Goal: Use online tool/utility: Utilize a website feature to perform a specific function

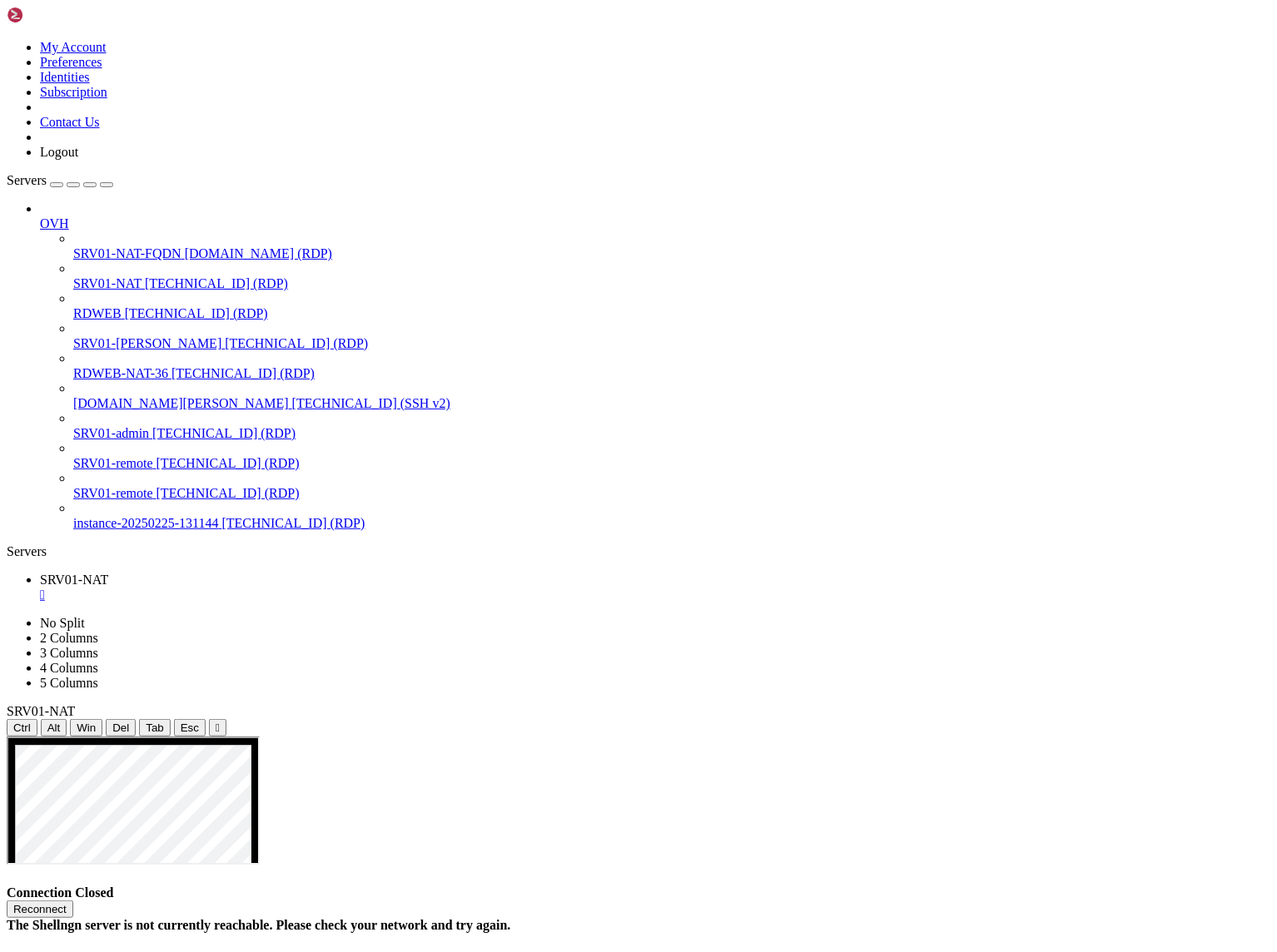
click at [73, 900] on button "Reconnect" at bounding box center [40, 909] width 67 height 17
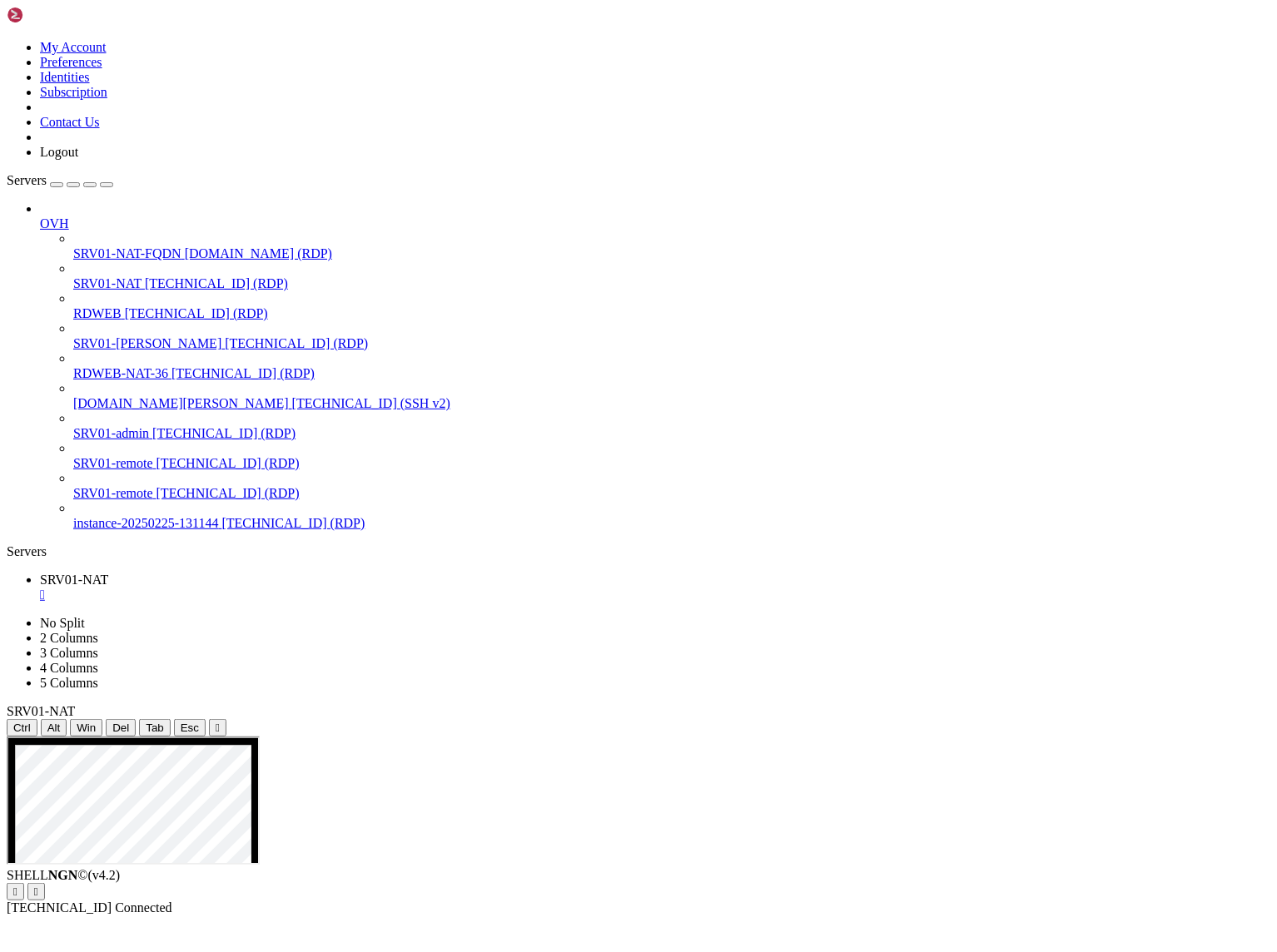
click at [96, 943] on span "Reconnect" at bounding box center [69, 950] width 57 height 14
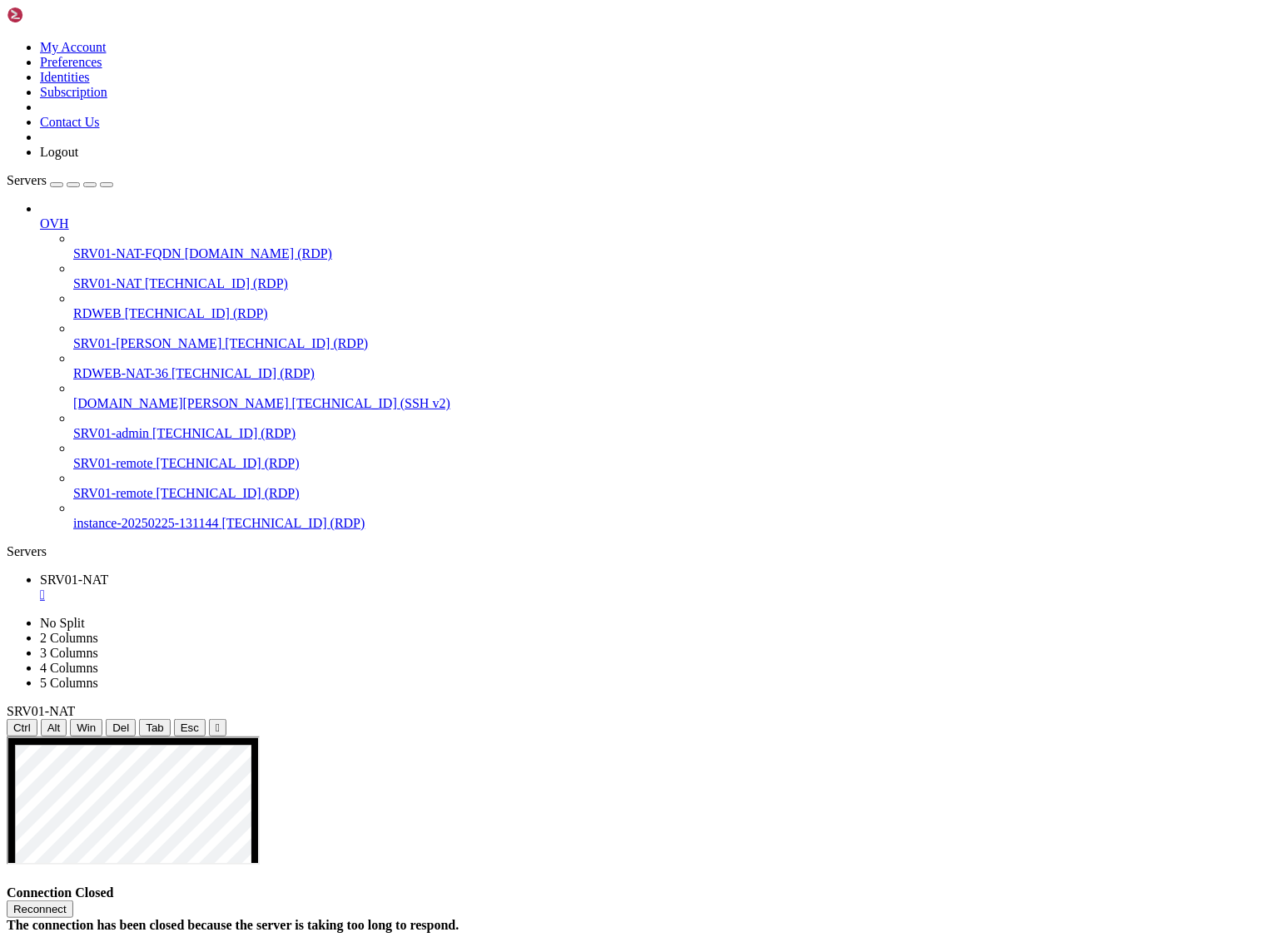
click at [73, 900] on button "Reconnect" at bounding box center [40, 909] width 67 height 17
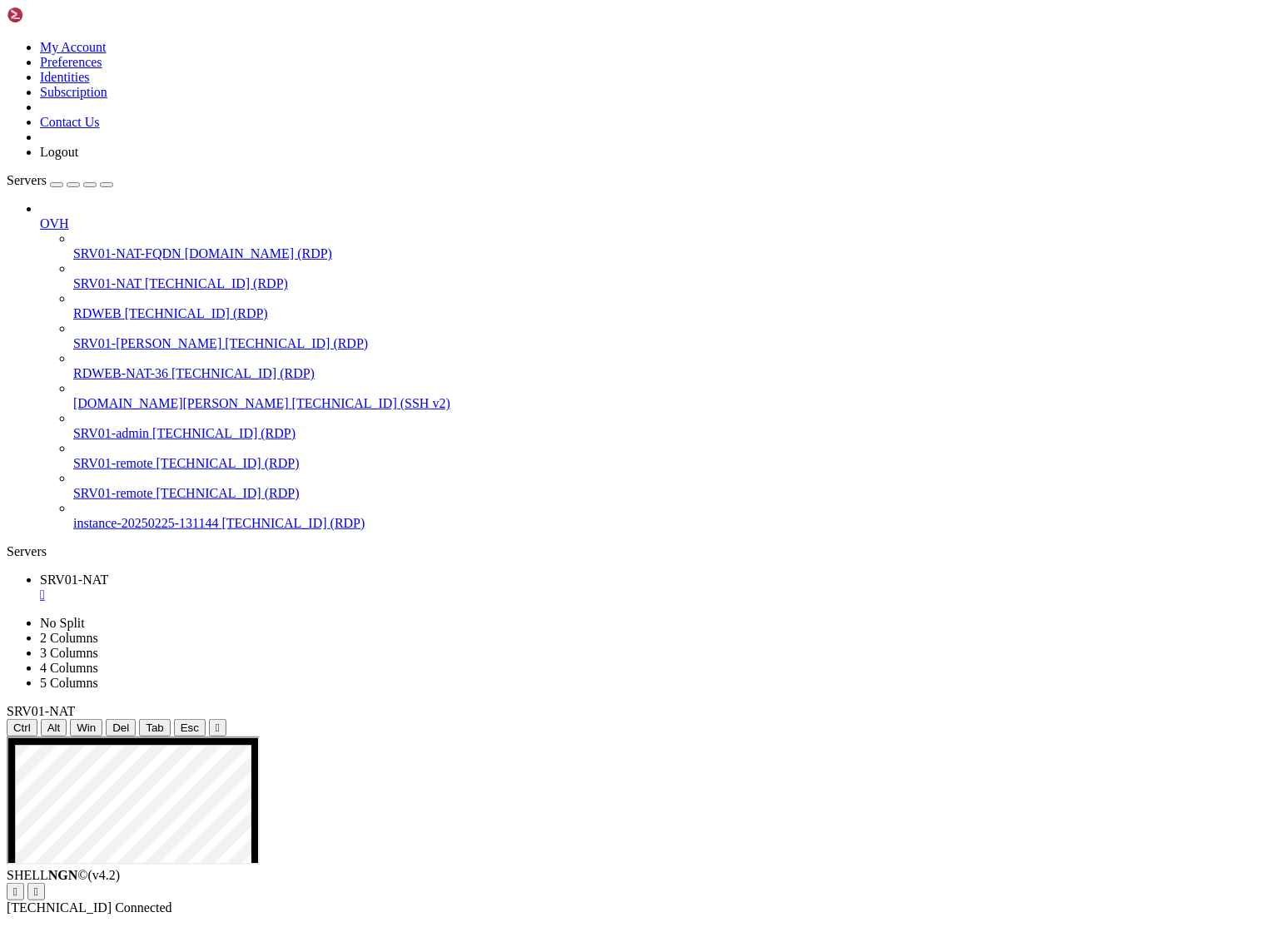
drag, startPoint x: 571, startPoint y: 758, endPoint x: 571, endPoint y: 712, distance: 46.0
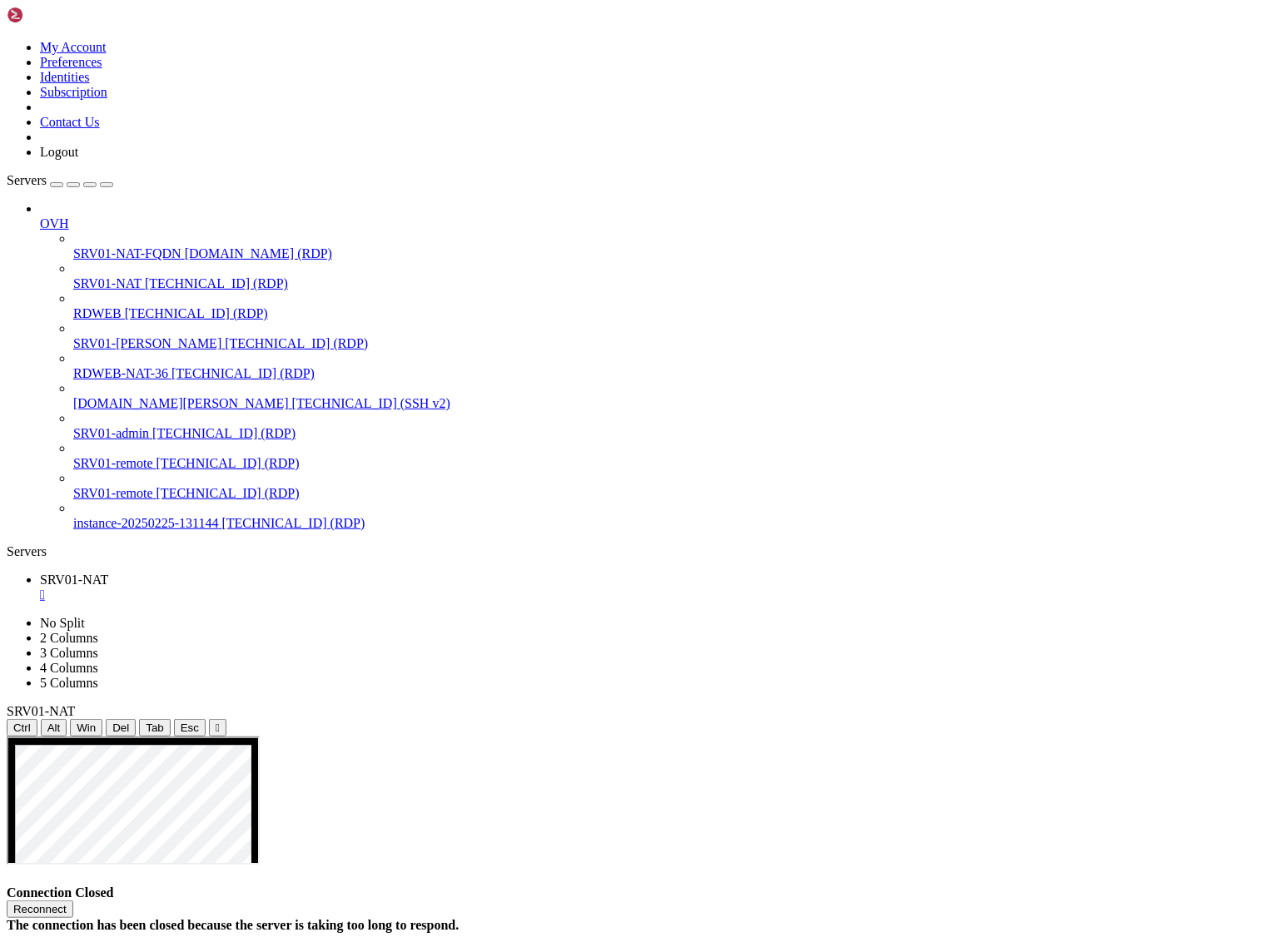
click at [73, 900] on button "Reconnect" at bounding box center [40, 909] width 67 height 17
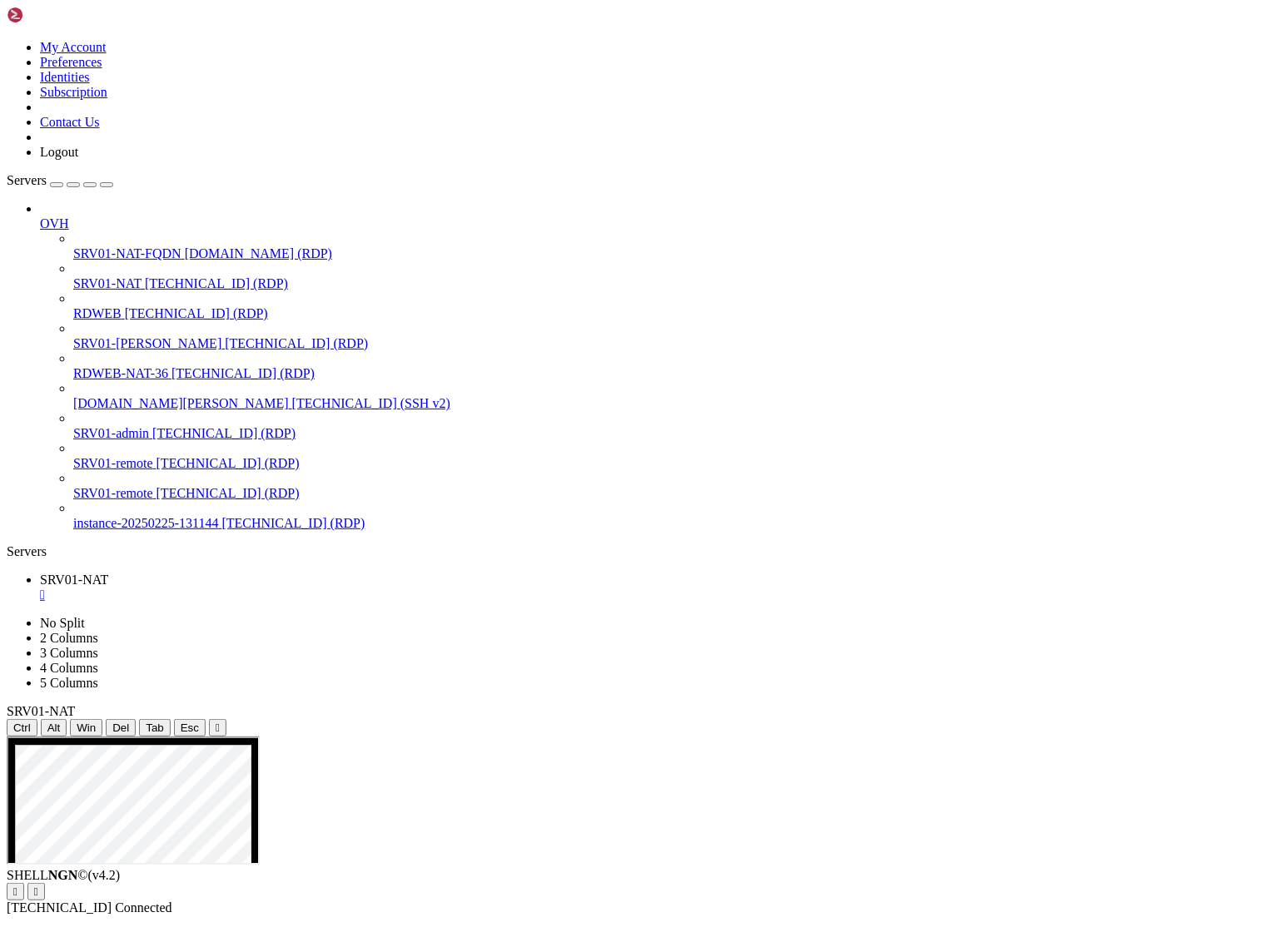
drag, startPoint x: 648, startPoint y: 784, endPoint x: 446, endPoint y: 783, distance: 202.0
drag, startPoint x: 441, startPoint y: 914, endPoint x: 783, endPoint y: 1180, distance: 433.3
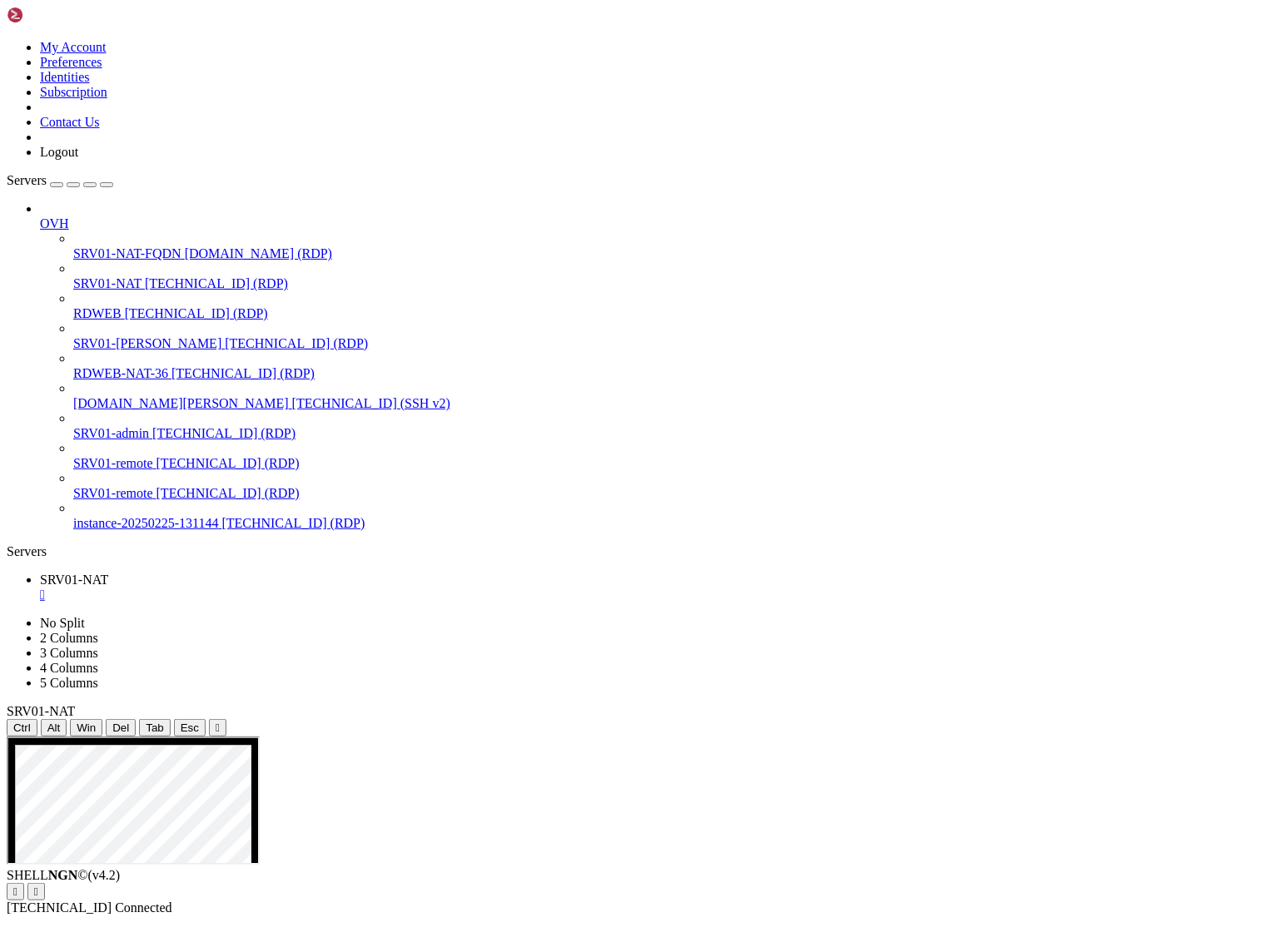
click at [94, 943] on span "Reconnect" at bounding box center [69, 950] width 57 height 14
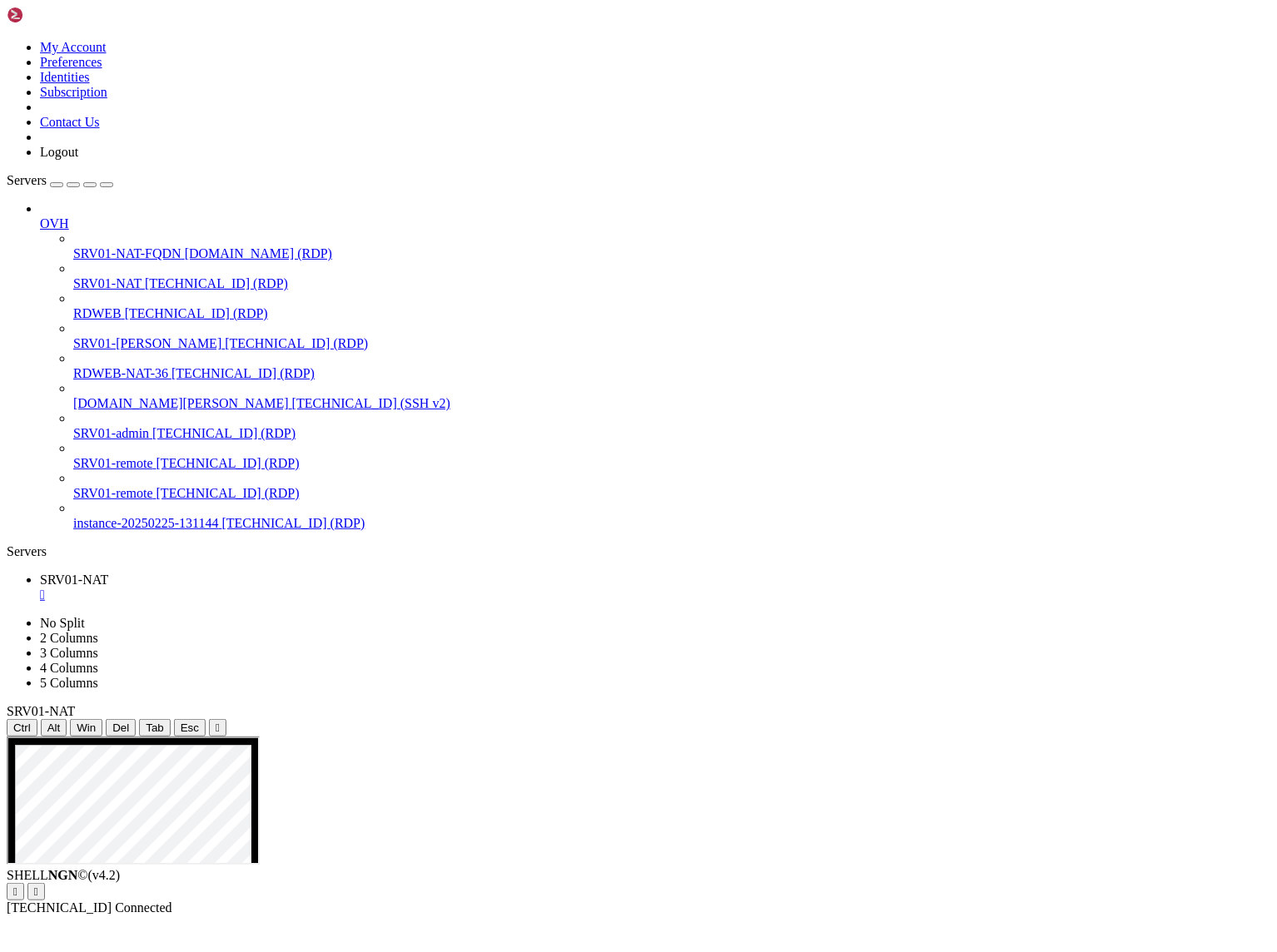
drag, startPoint x: 399, startPoint y: 1061, endPoint x: 180, endPoint y: 1009, distance: 225.1
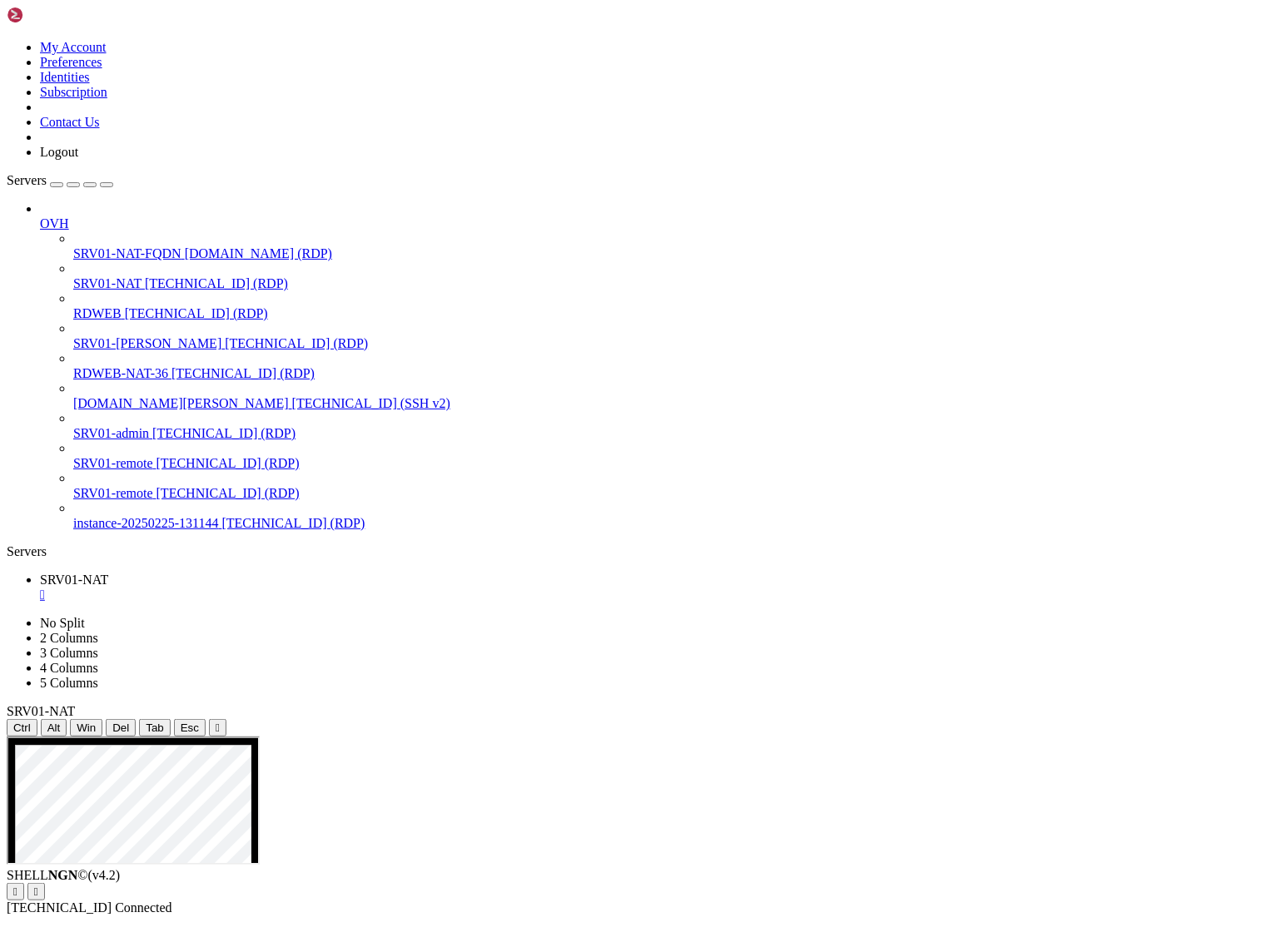
drag, startPoint x: 180, startPoint y: 1017, endPoint x: 413, endPoint y: 1053, distance: 235.8
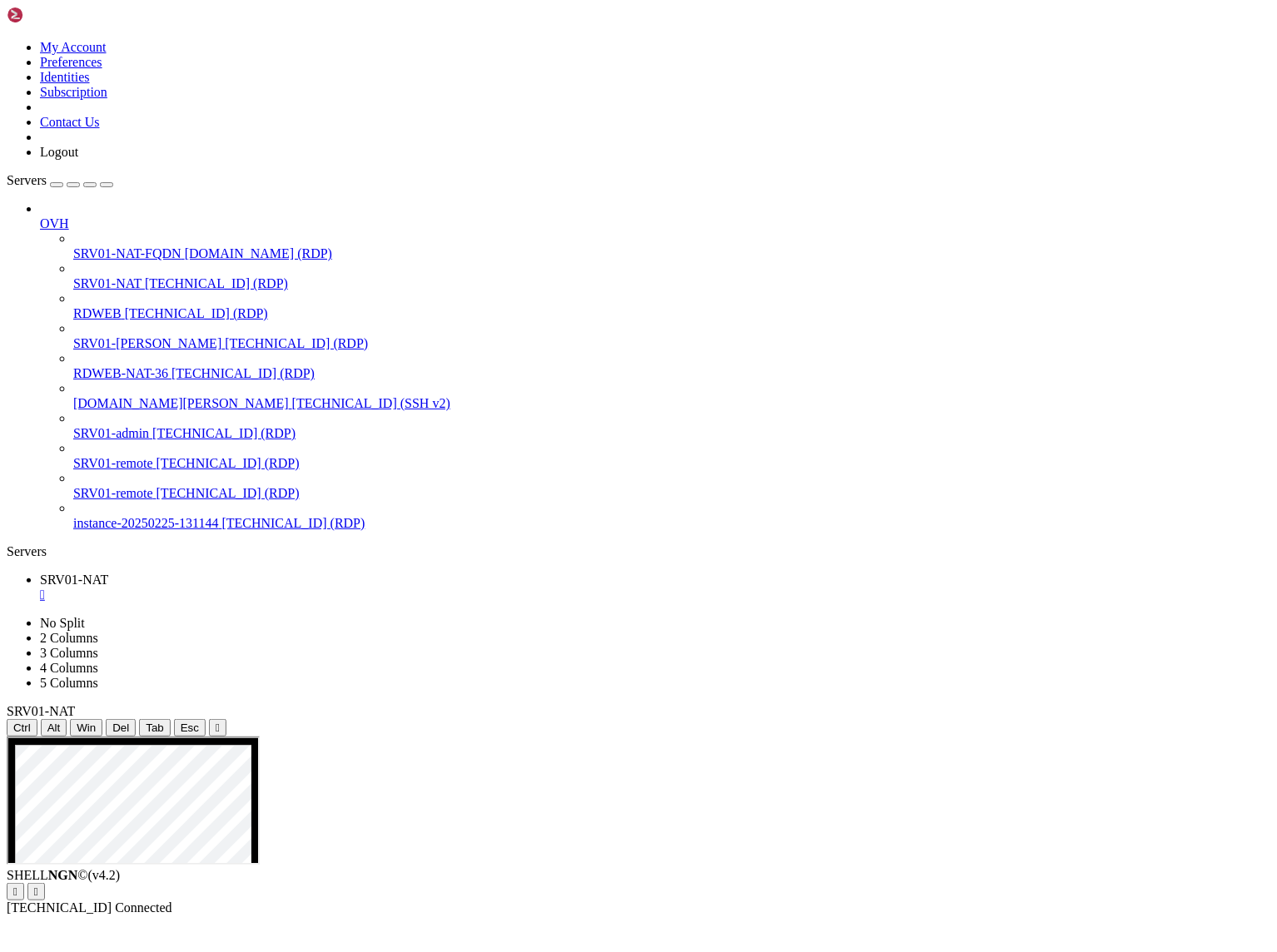
drag, startPoint x: 690, startPoint y: 767, endPoint x: 483, endPoint y: 787, distance: 208.0
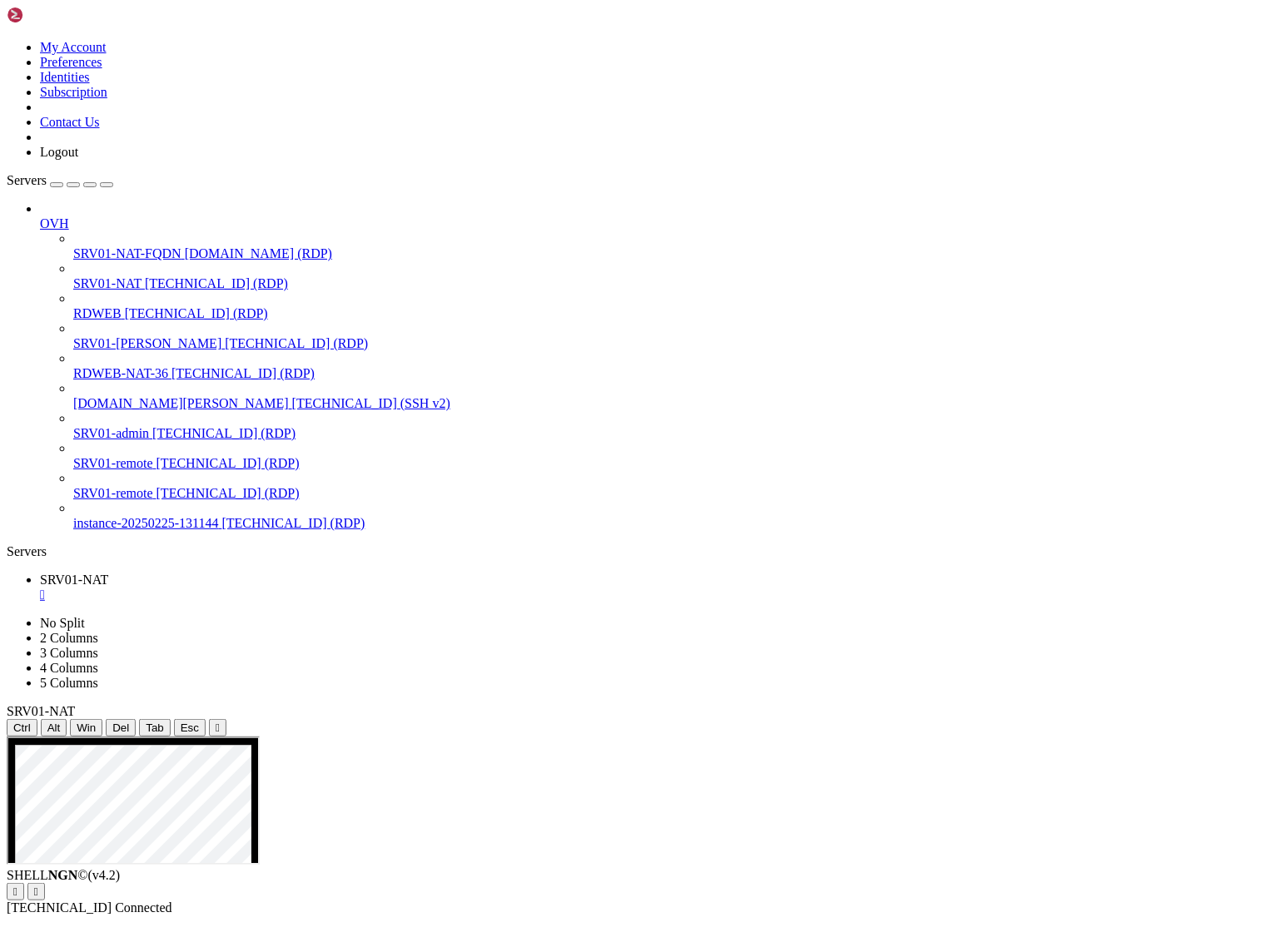
drag, startPoint x: 529, startPoint y: 1076, endPoint x: 602, endPoint y: 1141, distance: 97.7
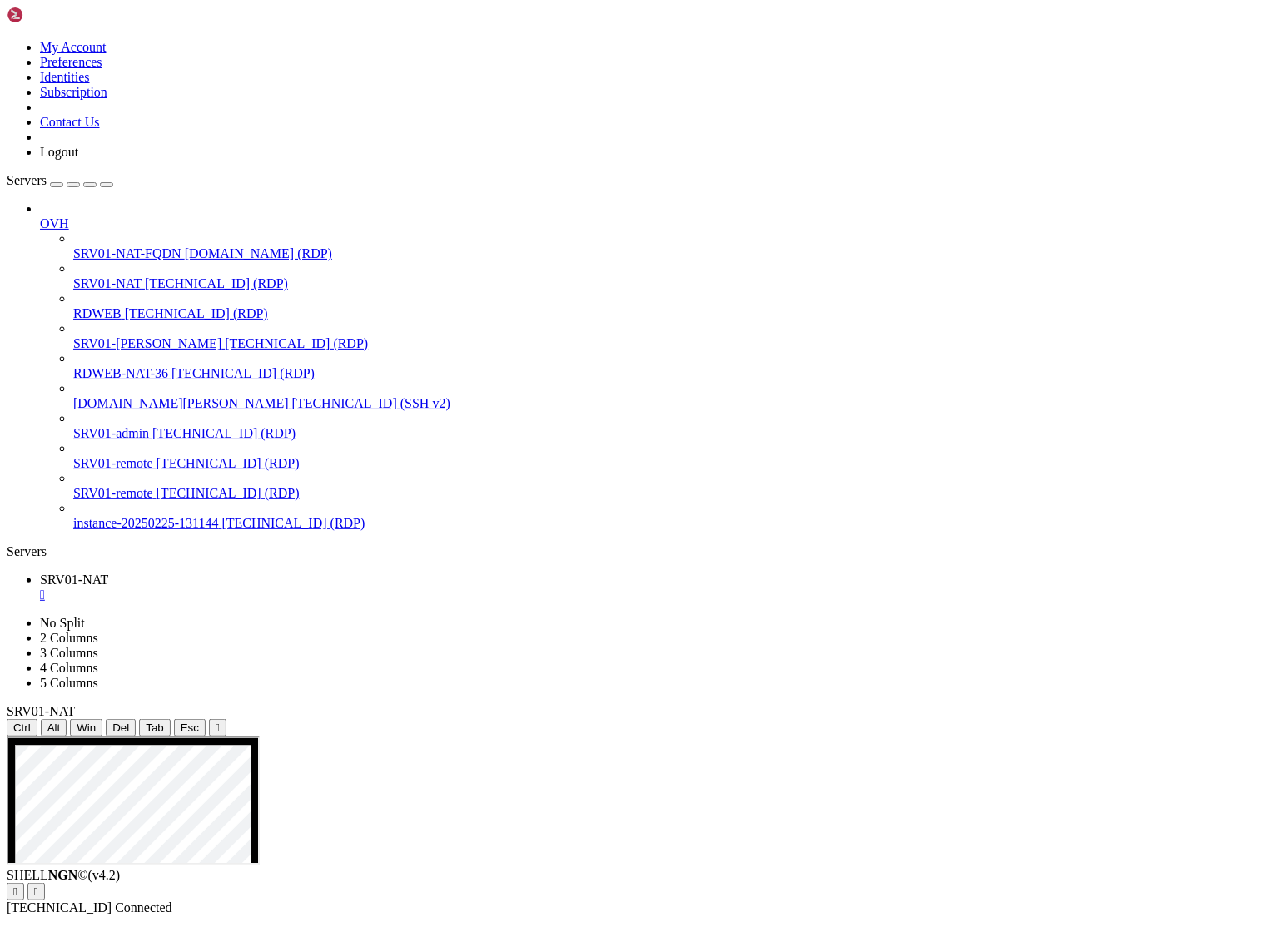
drag, startPoint x: 849, startPoint y: 1265, endPoint x: 743, endPoint y: 1270, distance: 106.1
drag, startPoint x: 443, startPoint y: 1188, endPoint x: 147, endPoint y: 955, distance: 376.7
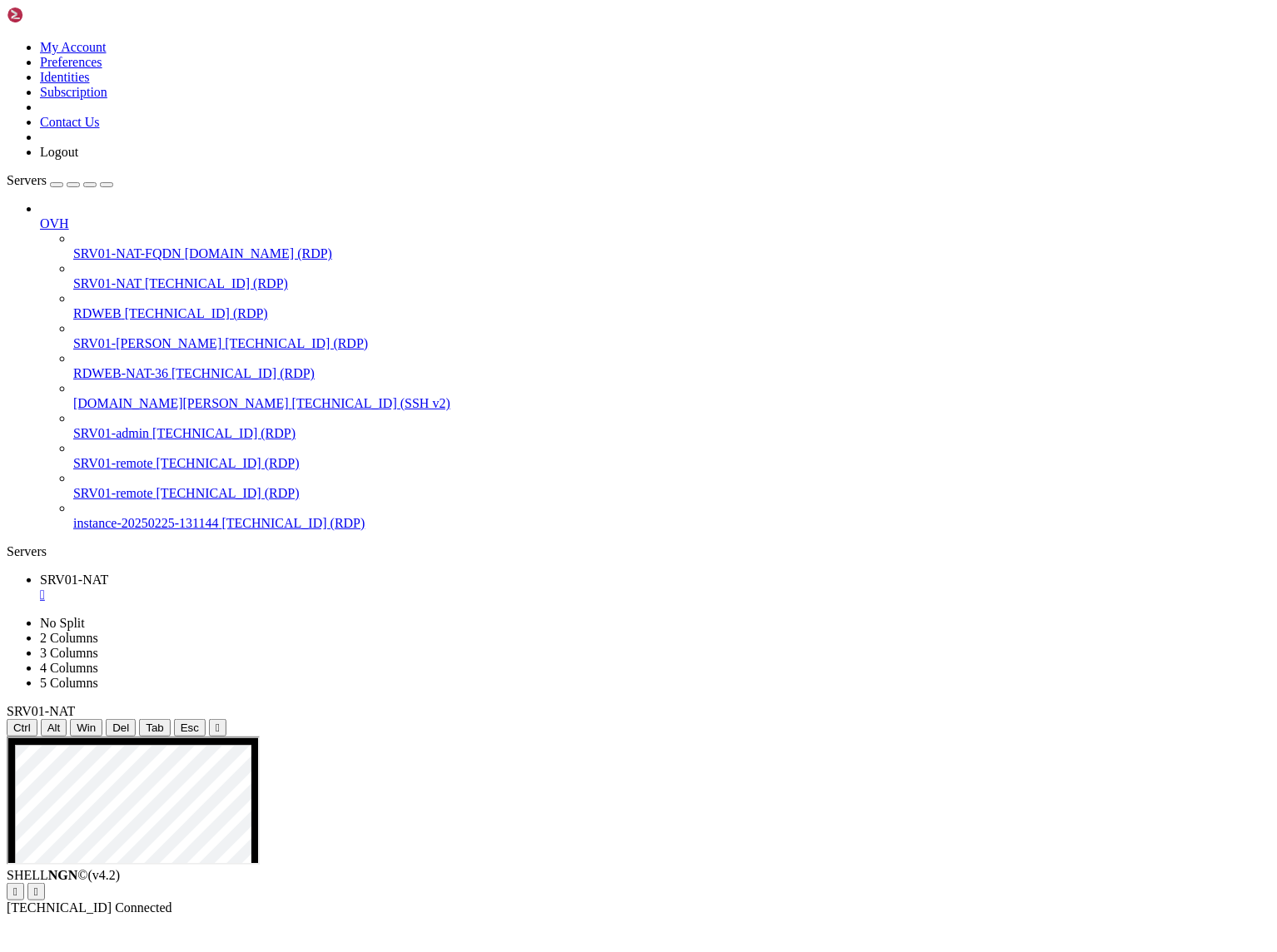
drag, startPoint x: 414, startPoint y: 1197, endPoint x: 149, endPoint y: 881, distance: 412.4
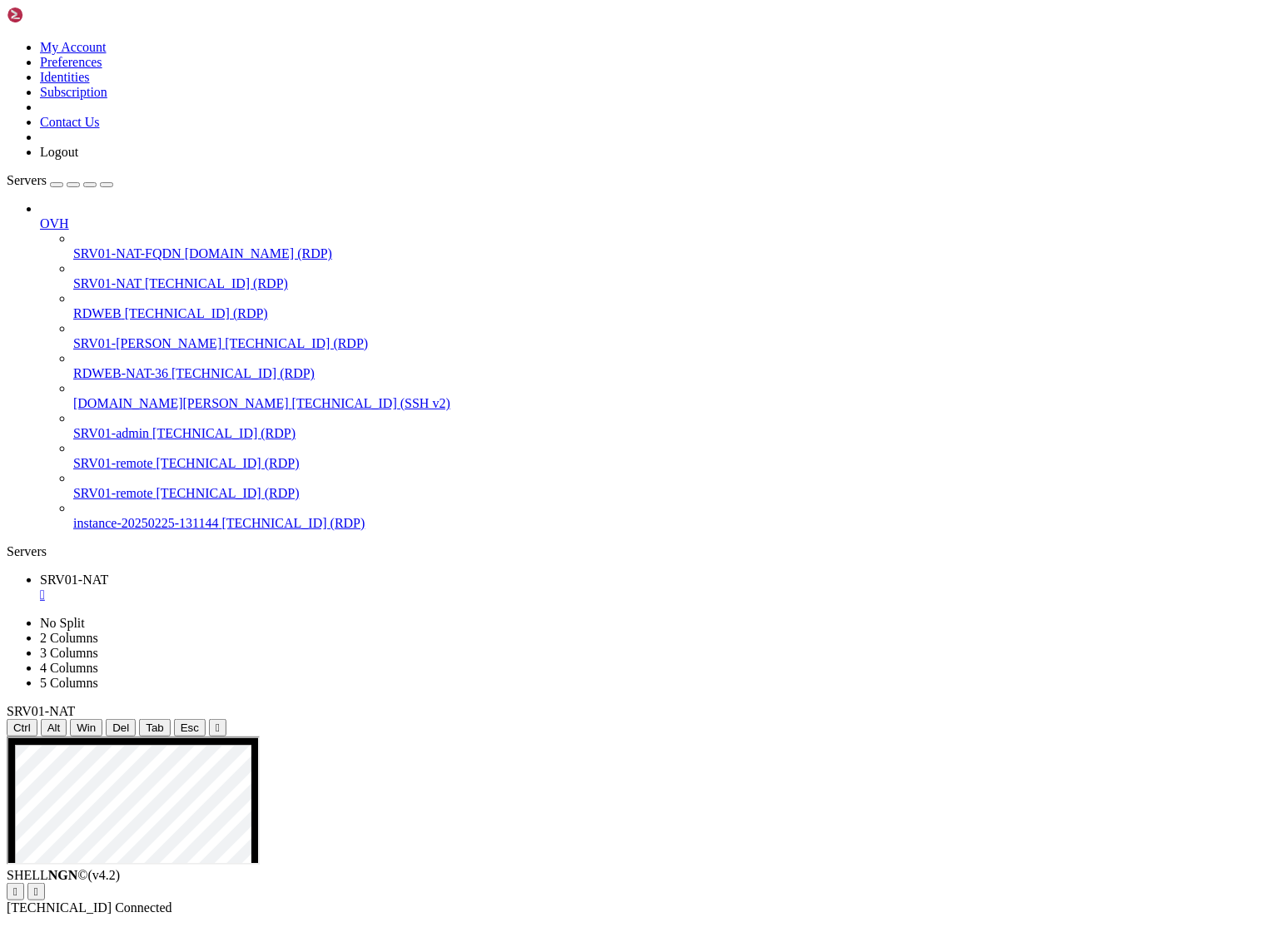
drag, startPoint x: 532, startPoint y: 1173, endPoint x: 929, endPoint y: 1298, distance: 416.2
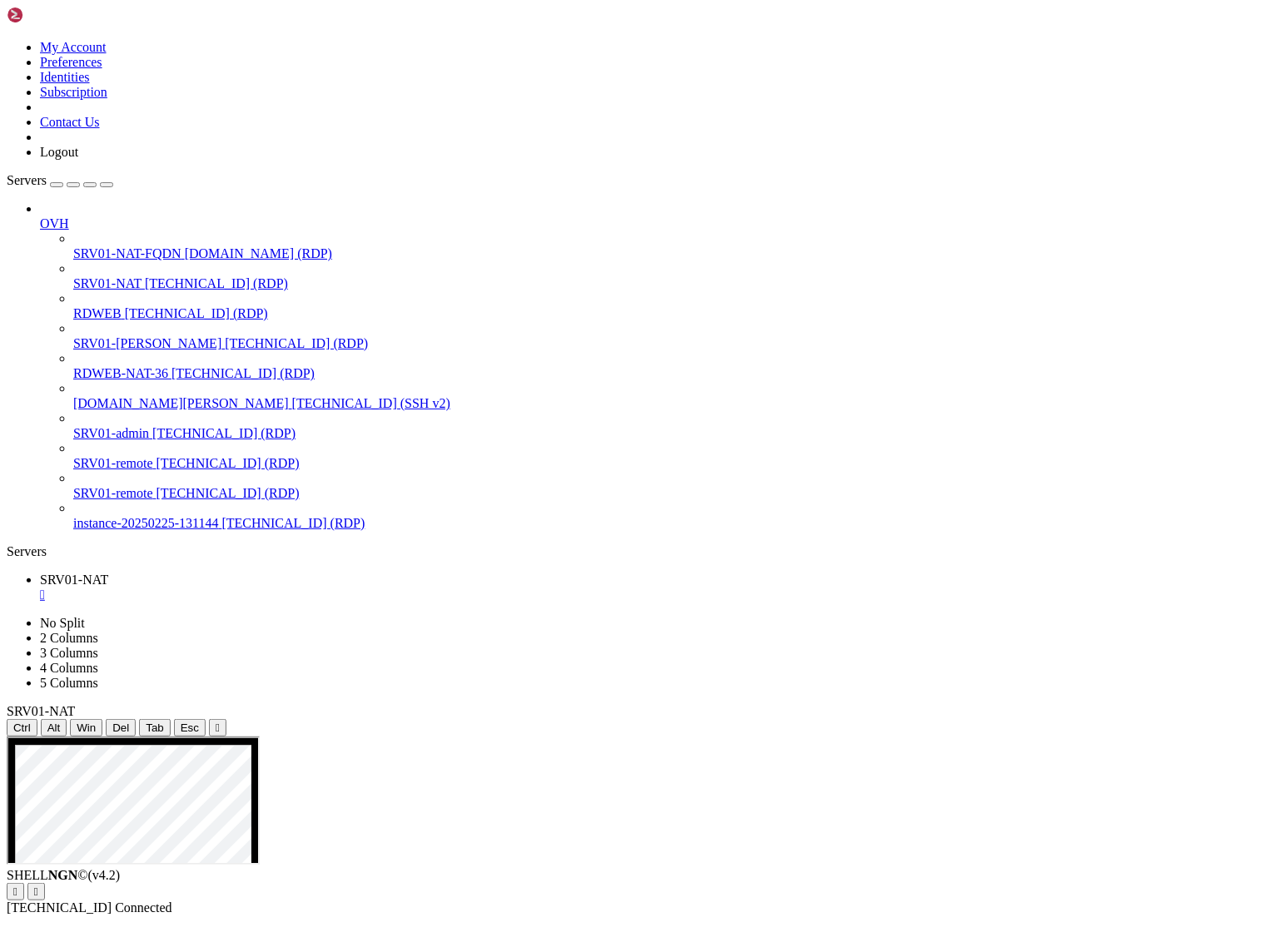
drag, startPoint x: 361, startPoint y: 1454, endPoint x: 214, endPoint y: 1540, distance: 170.3
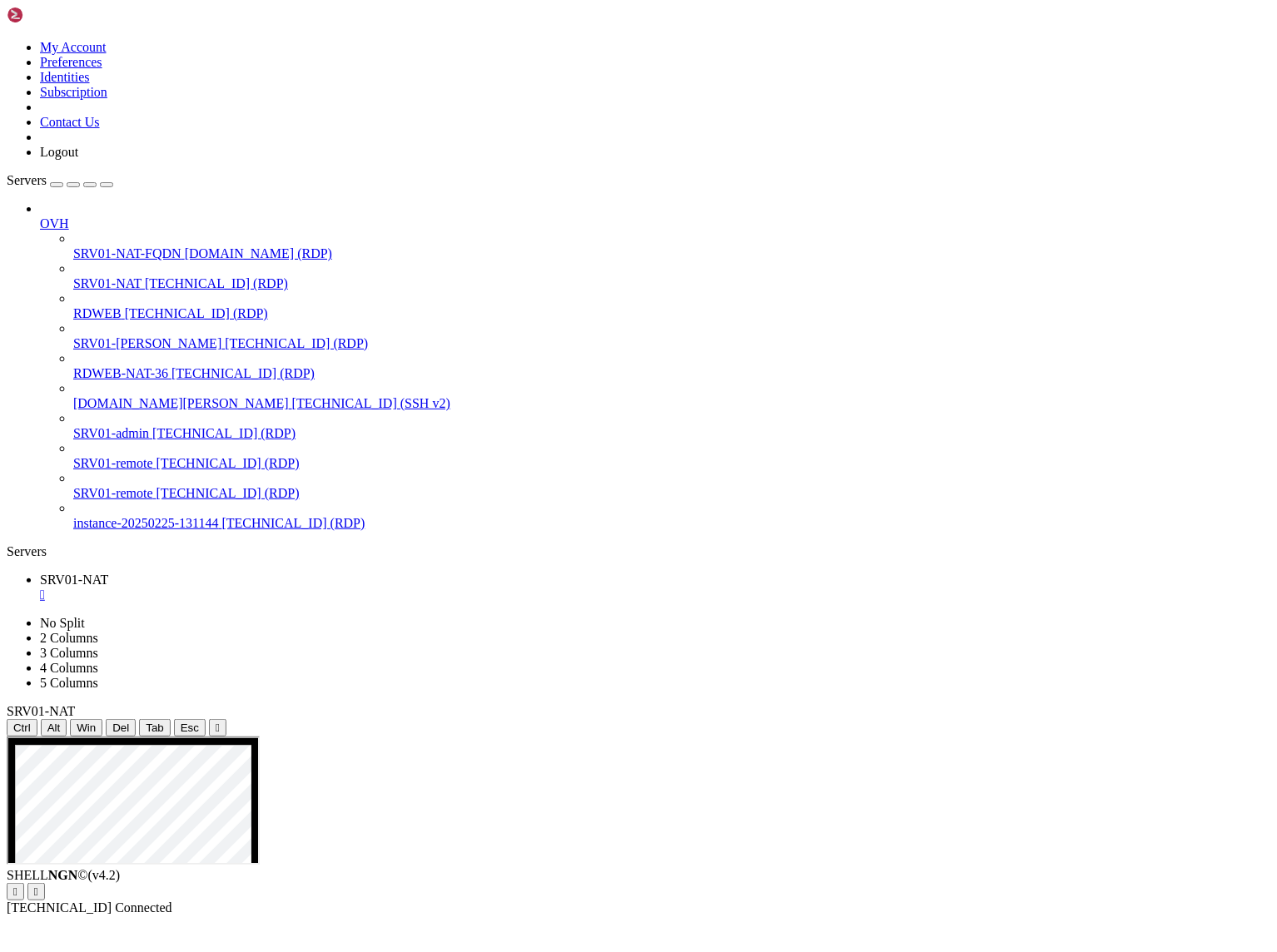
drag, startPoint x: 657, startPoint y: 1103, endPoint x: 847, endPoint y: 1108, distance: 190.1
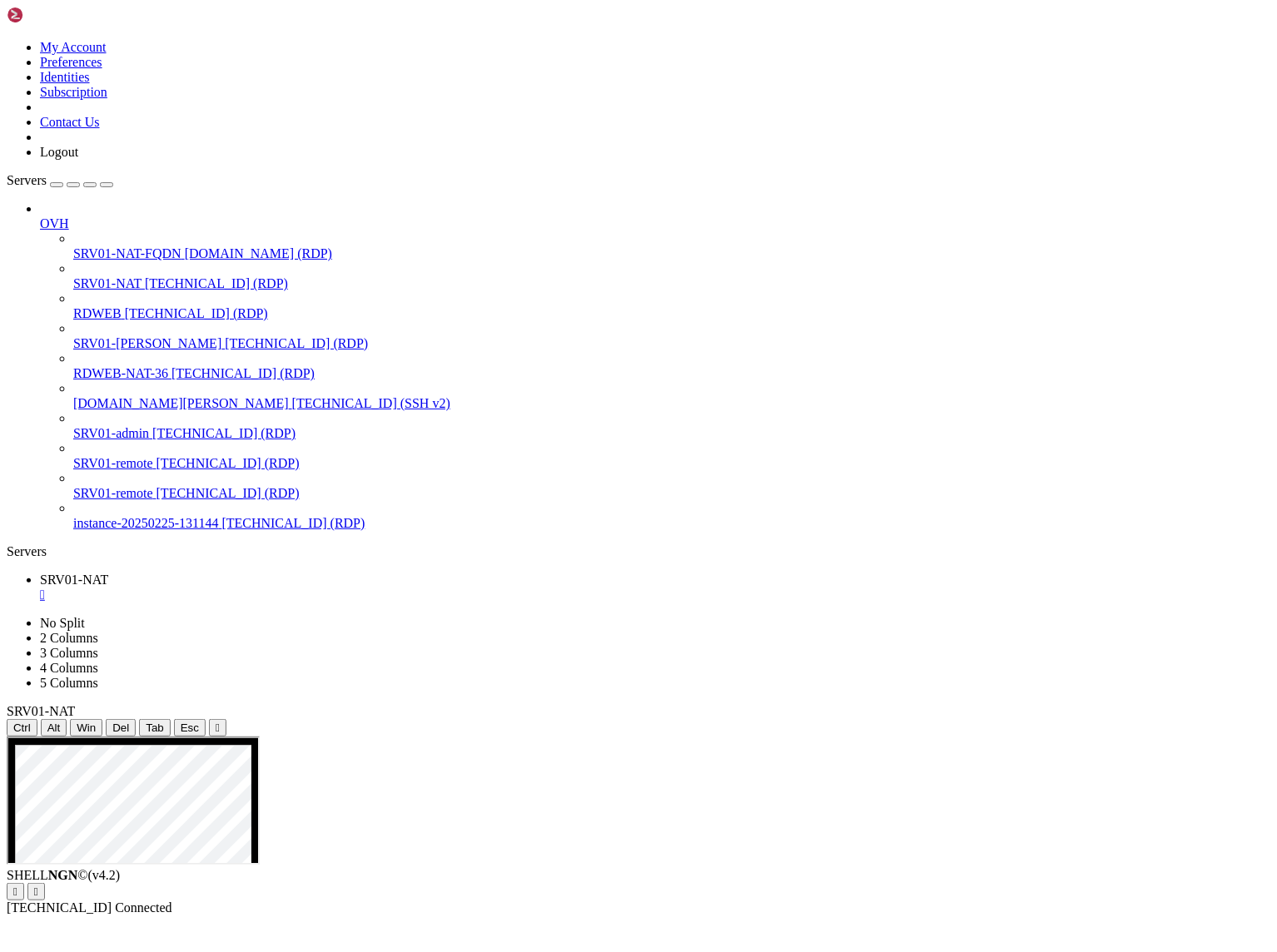
drag, startPoint x: 918, startPoint y: 989, endPoint x: 755, endPoint y: 991, distance: 163.0
drag, startPoint x: 550, startPoint y: 773, endPoint x: 394, endPoint y: 760, distance: 156.5
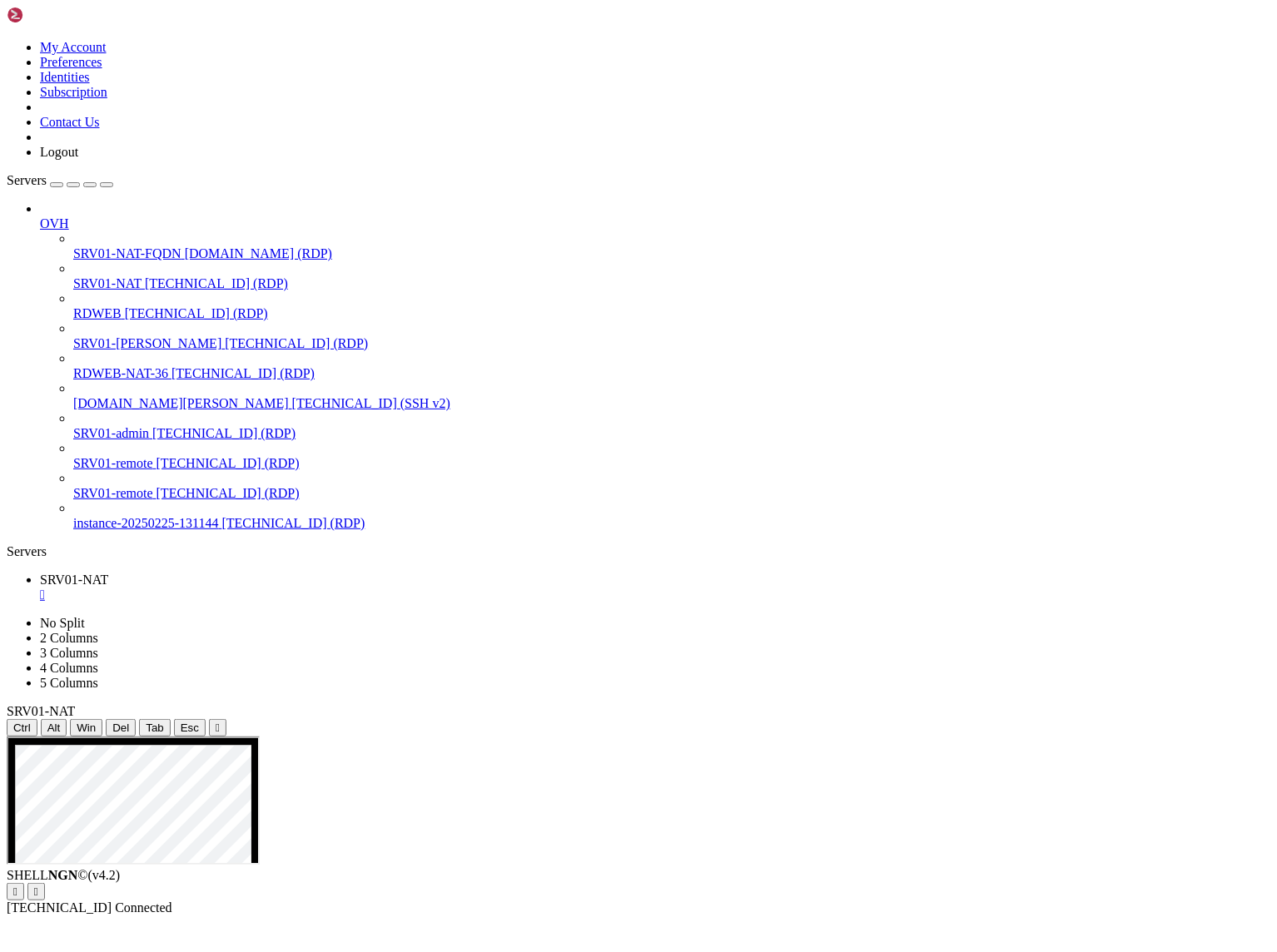
drag, startPoint x: 889, startPoint y: 1004, endPoint x: 1038, endPoint y: 1009, distance: 149.1
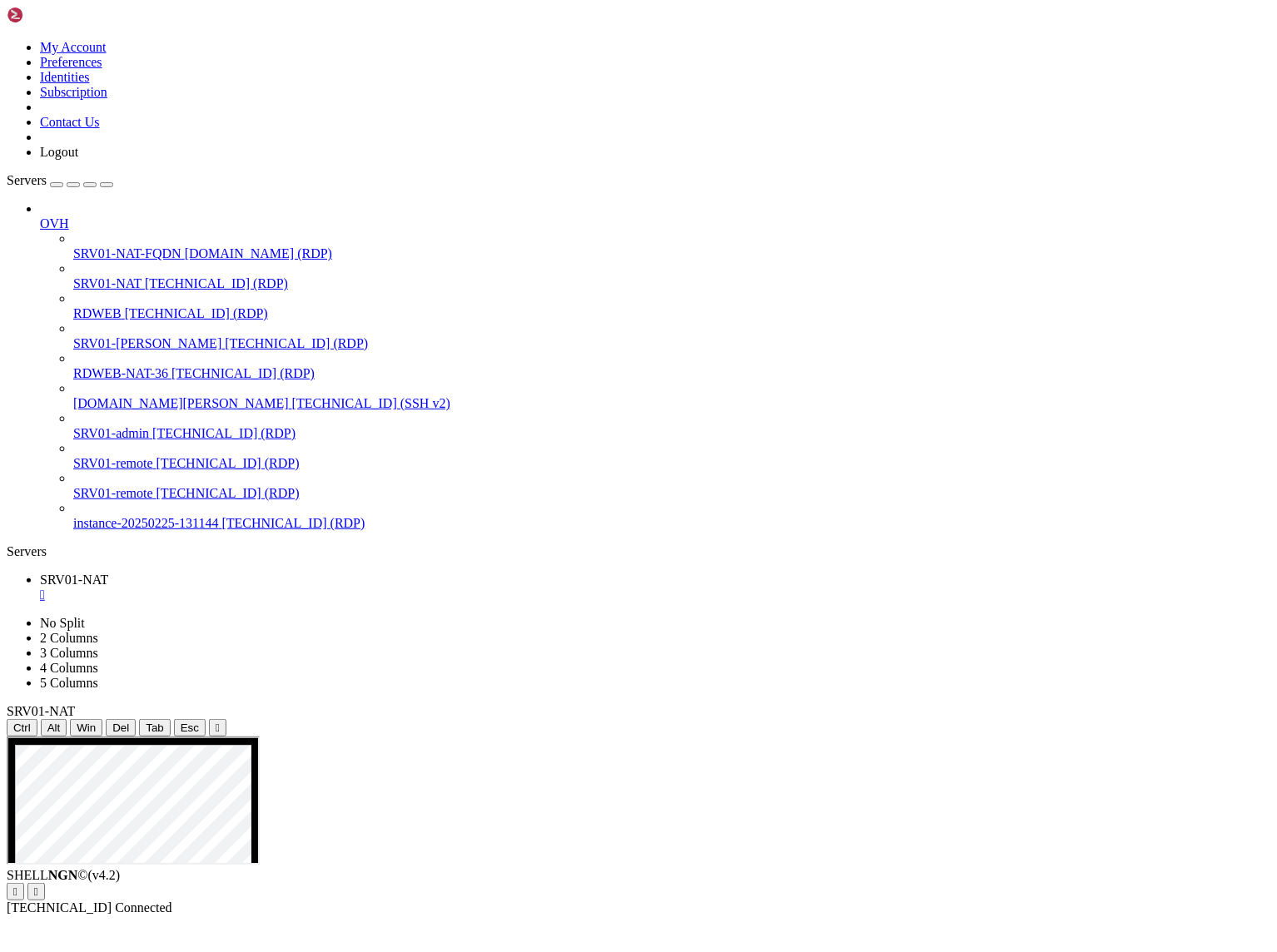
drag, startPoint x: 909, startPoint y: 980, endPoint x: 750, endPoint y: 987, distance: 159.2
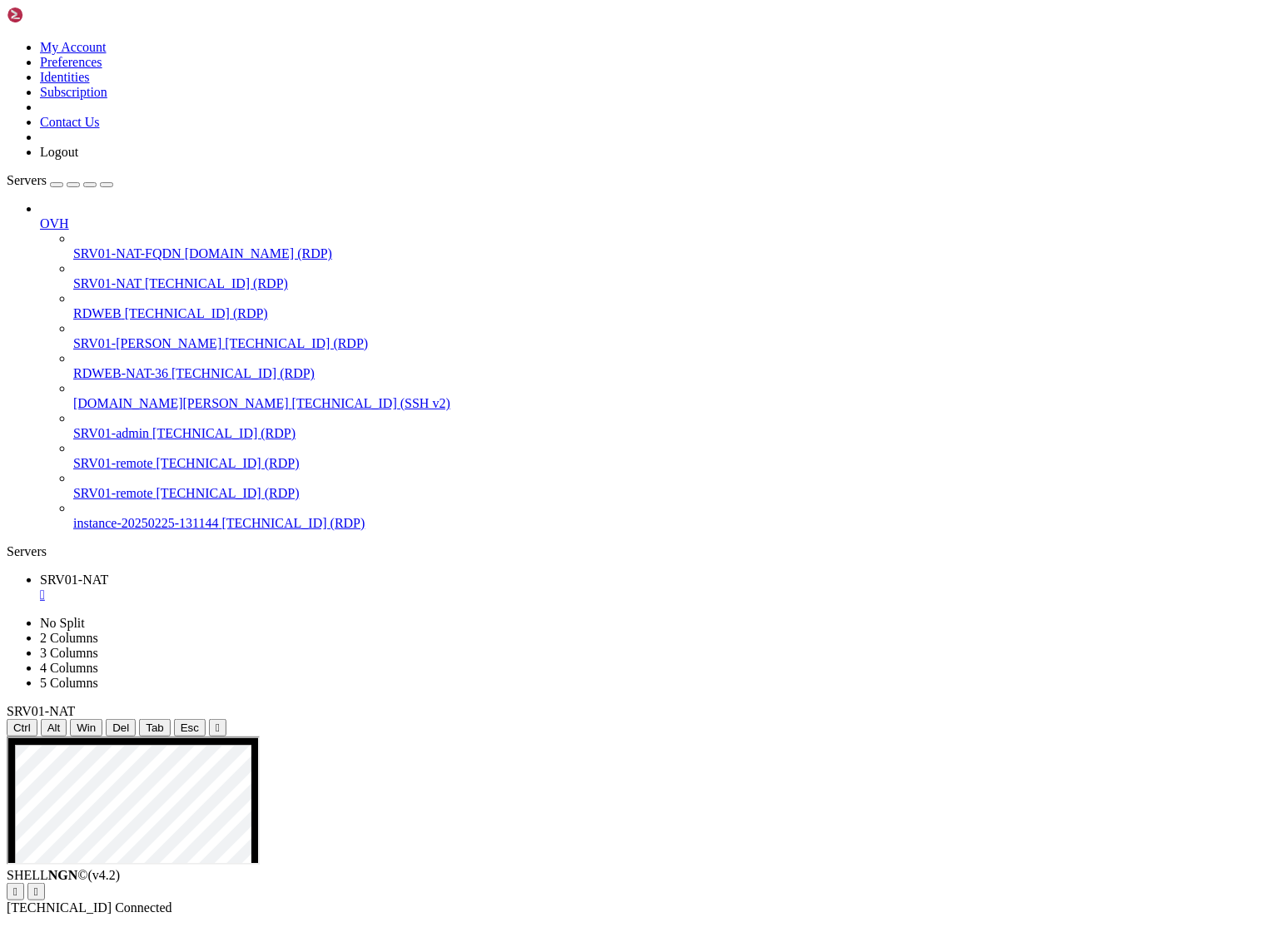
drag, startPoint x: 314, startPoint y: 788, endPoint x: 190, endPoint y: 789, distance: 124.0
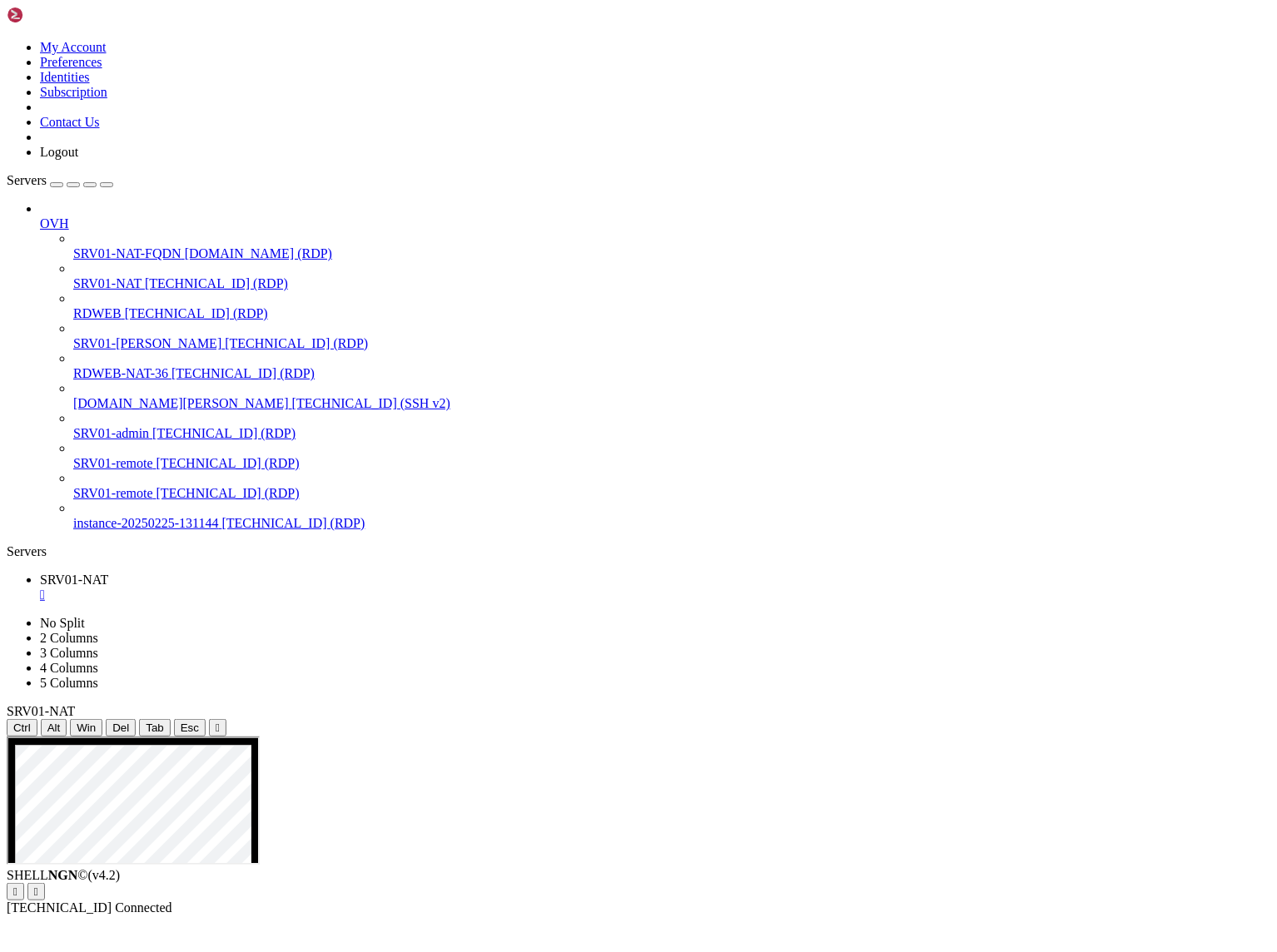
drag, startPoint x: 939, startPoint y: 748, endPoint x: 546, endPoint y: 755, distance: 393.1
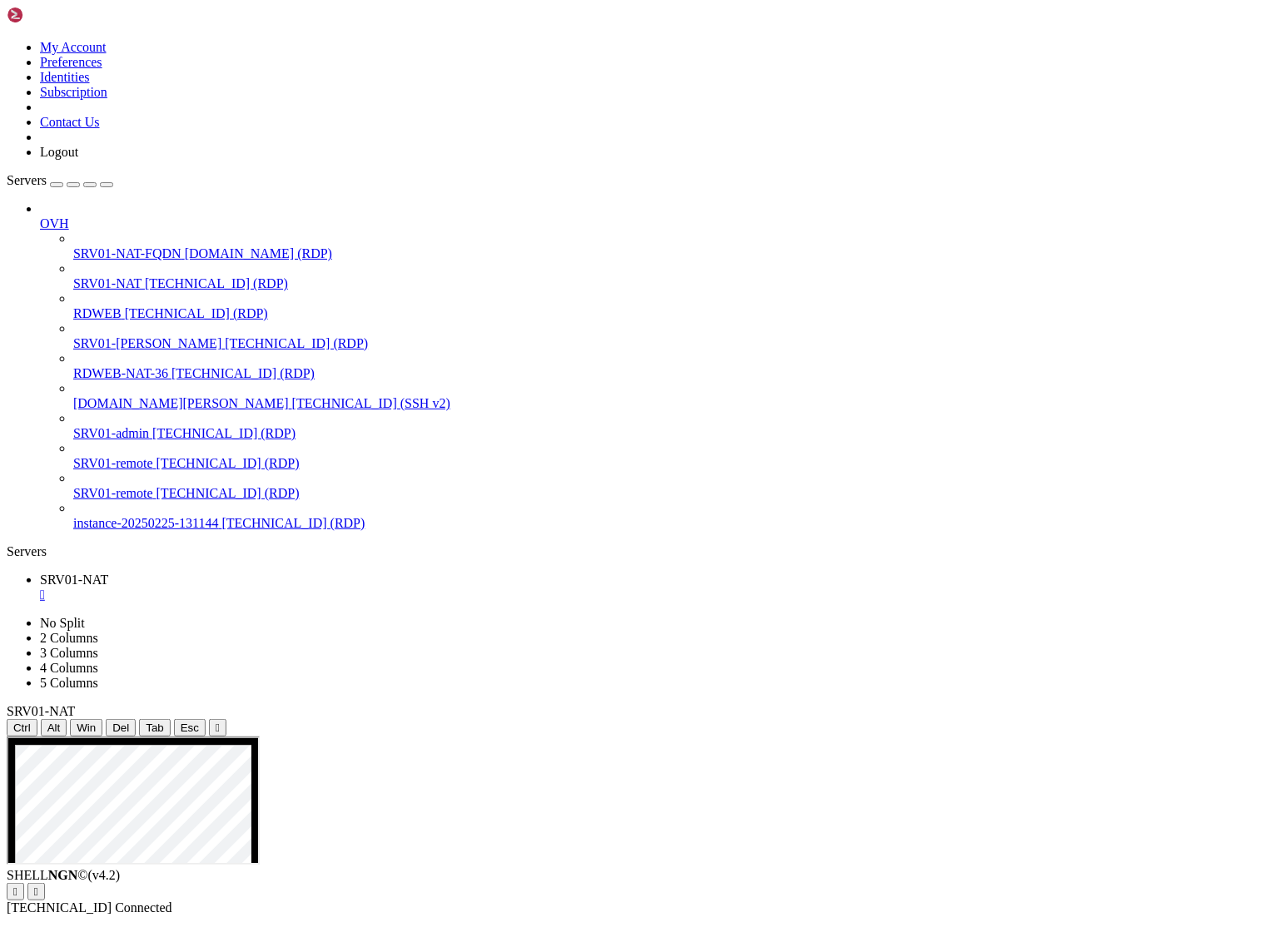
drag, startPoint x: 258, startPoint y: 840, endPoint x: 155, endPoint y: 842, distance: 103.0
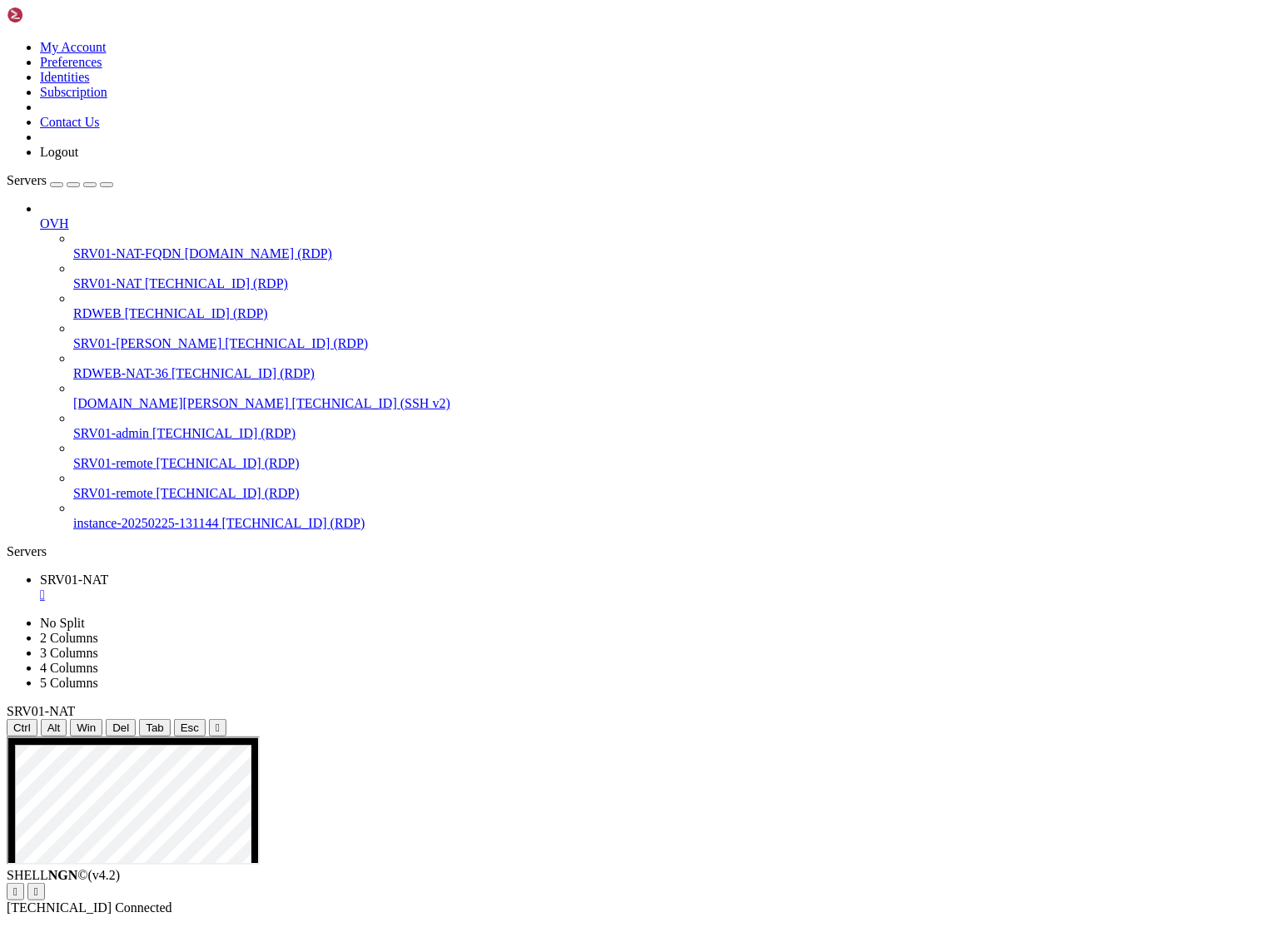
drag, startPoint x: 162, startPoint y: 964, endPoint x: 58, endPoint y: 963, distance: 104.0
drag, startPoint x: 434, startPoint y: 772, endPoint x: 421, endPoint y: 758, distance: 19.1
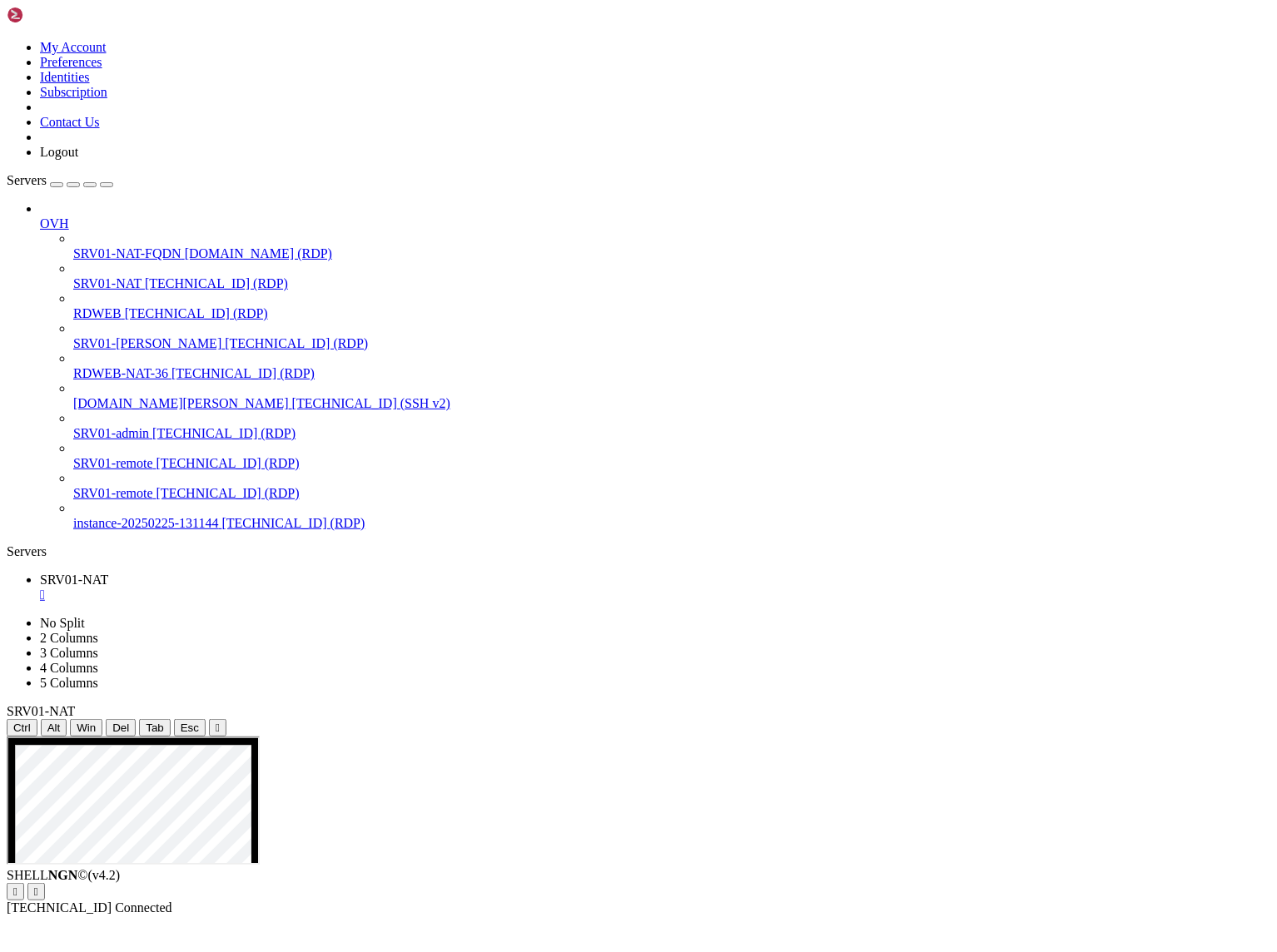
drag, startPoint x: 212, startPoint y: 988, endPoint x: 46, endPoint y: 848, distance: 217.2
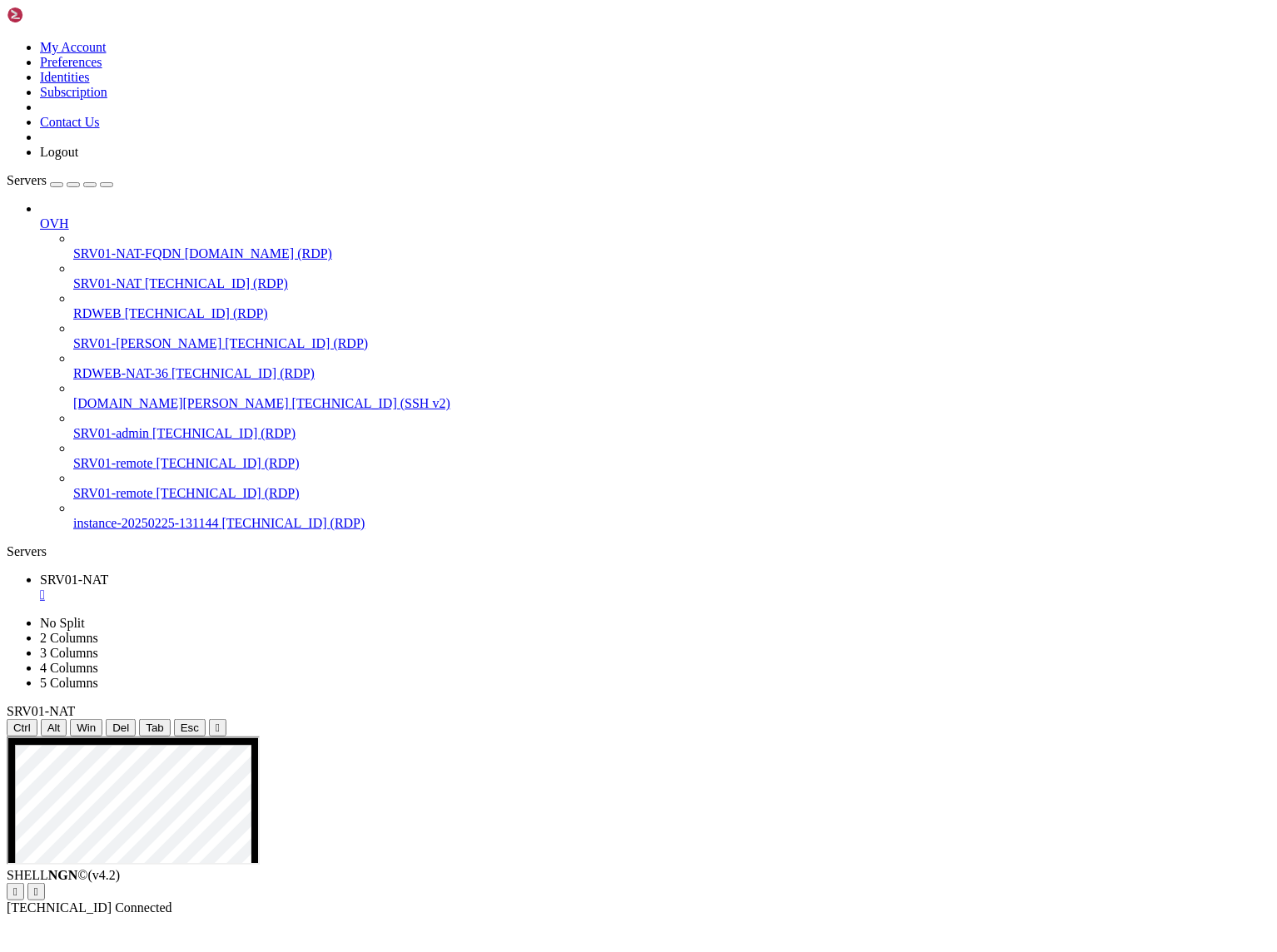
drag, startPoint x: 540, startPoint y: 755, endPoint x: 497, endPoint y: 751, distance: 43.2
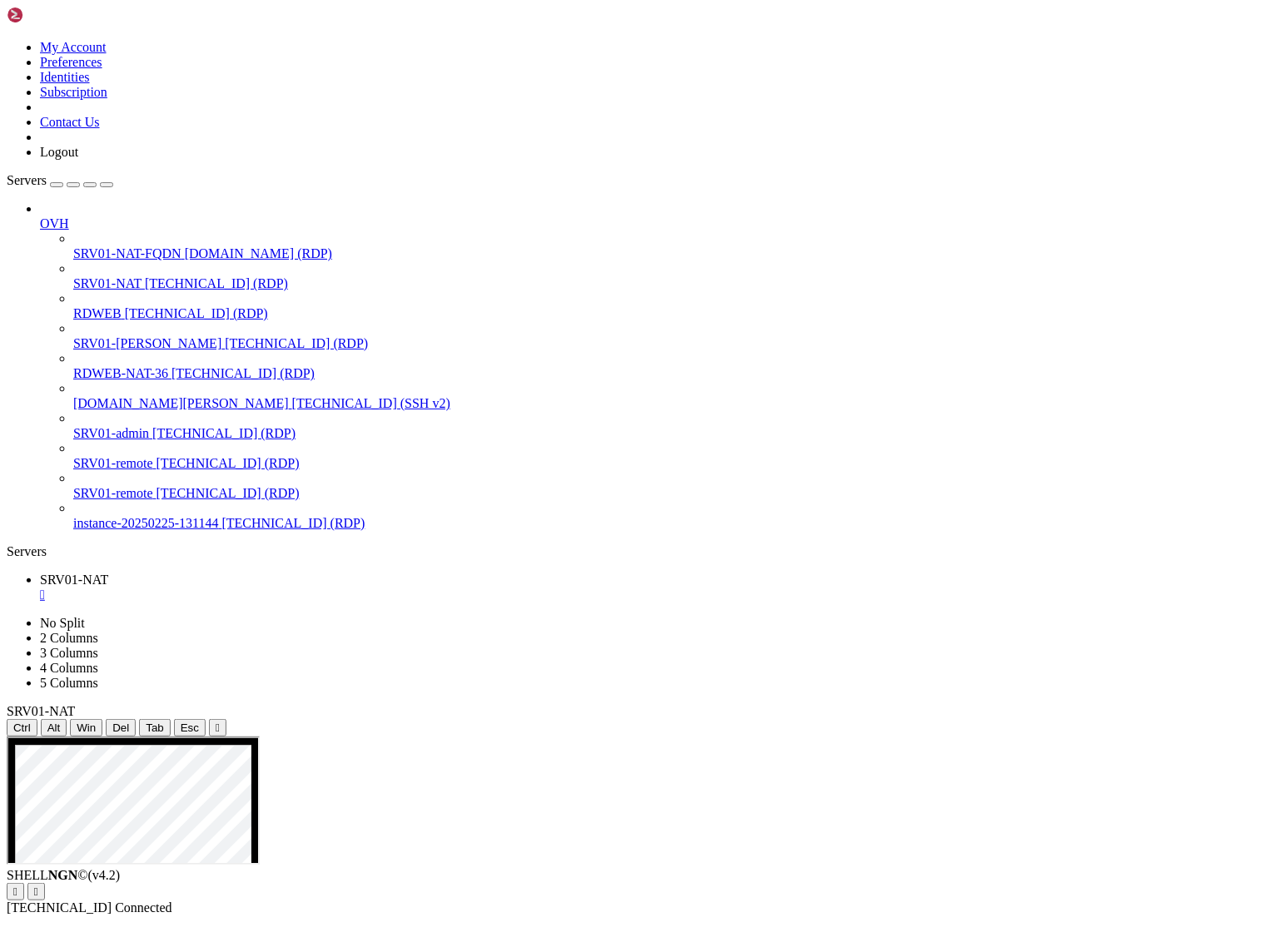
drag, startPoint x: 506, startPoint y: 762, endPoint x: 633, endPoint y: 749, distance: 127.7
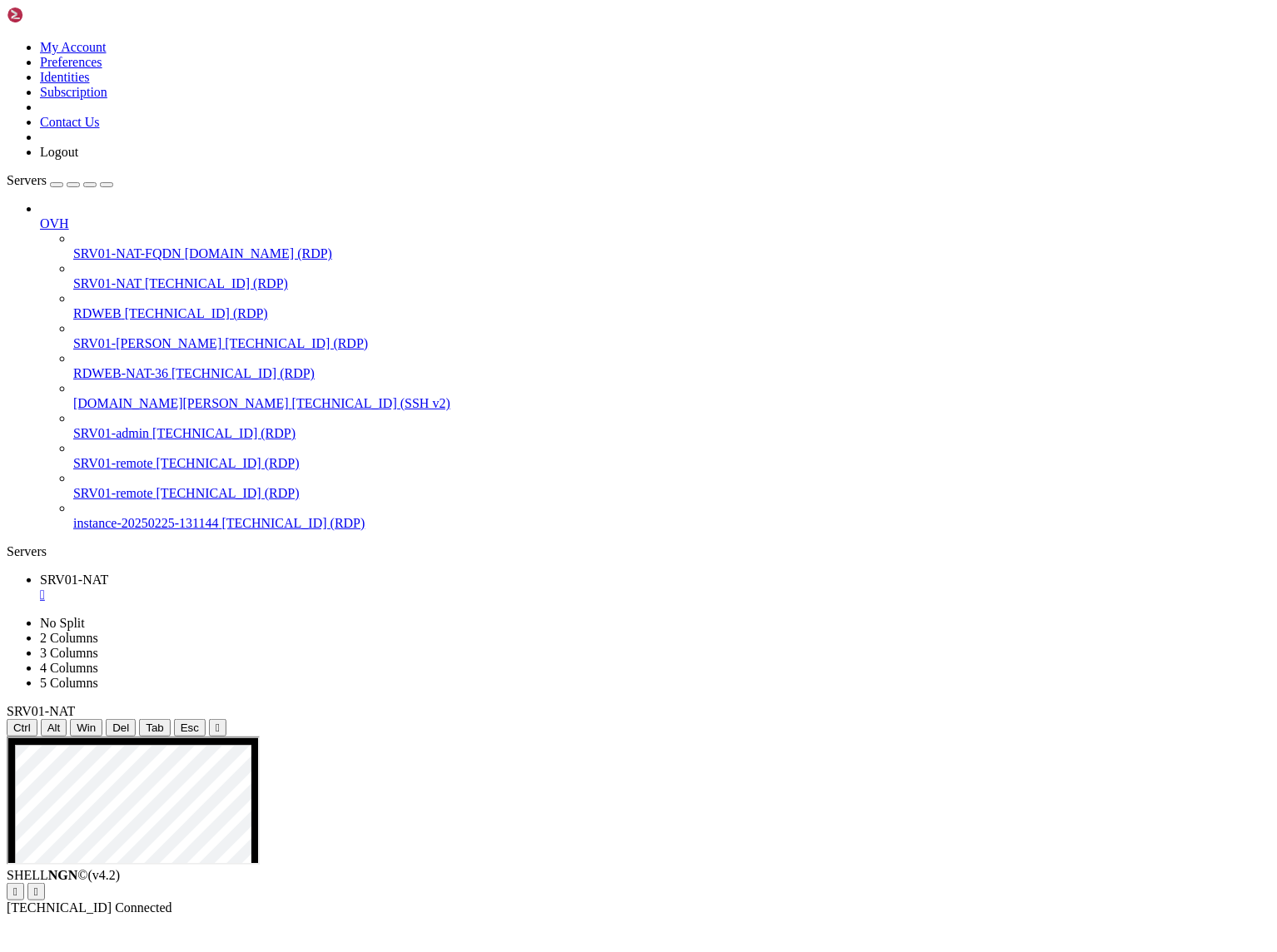
drag, startPoint x: 483, startPoint y: 767, endPoint x: 648, endPoint y: 749, distance: 166.0
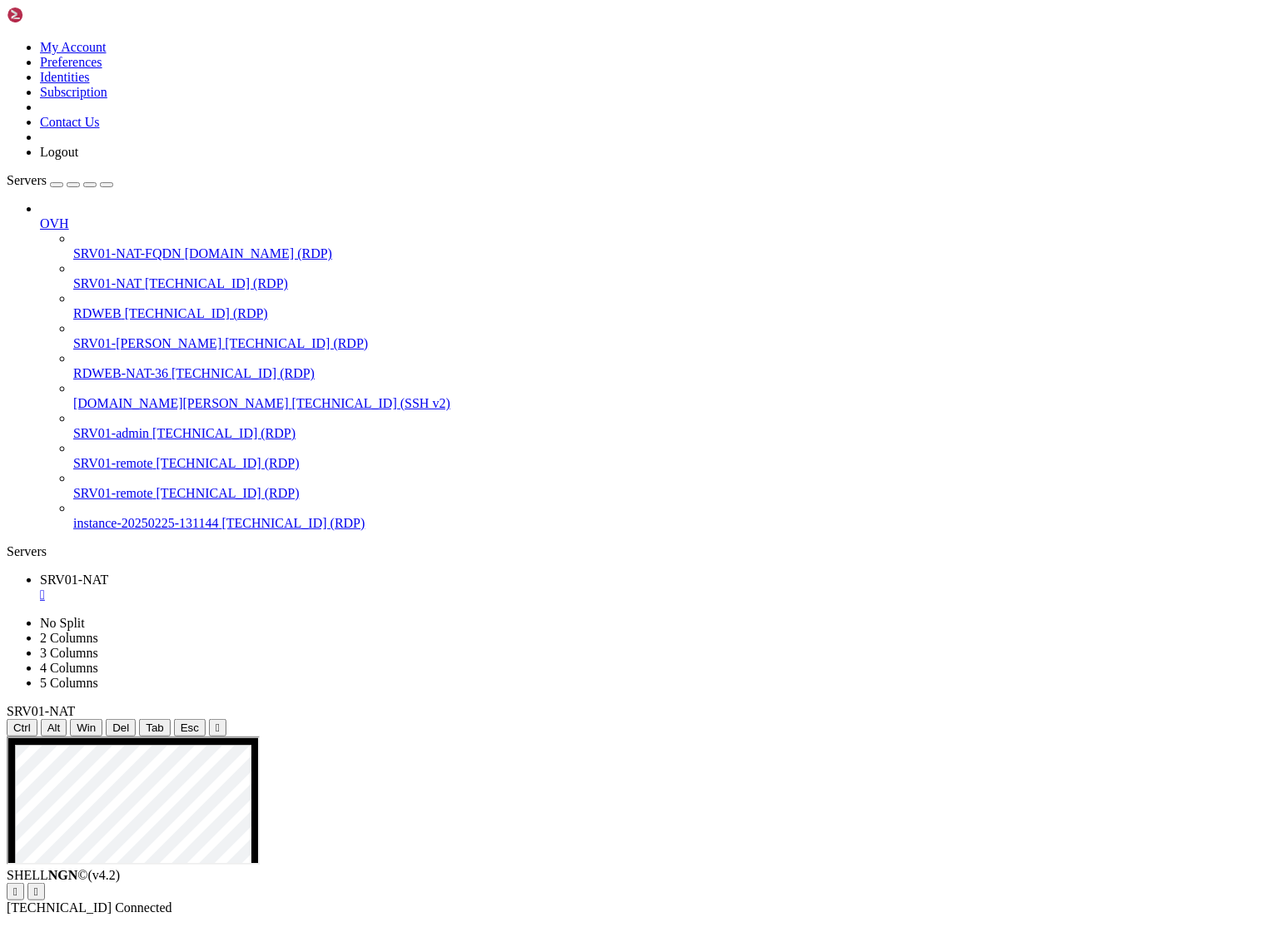
drag, startPoint x: 563, startPoint y: 1530, endPoint x: 47, endPoint y: 1012, distance: 731.1
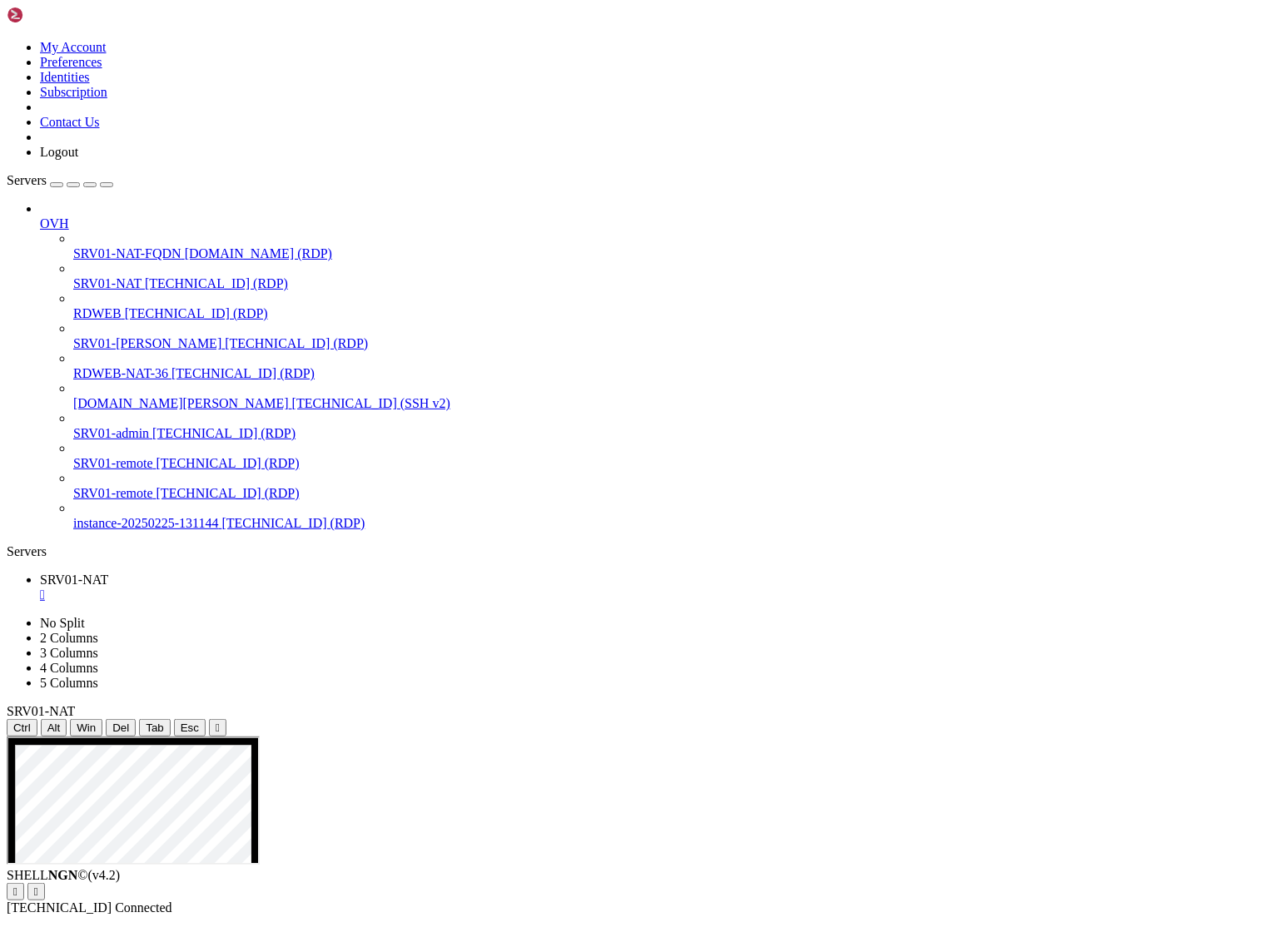
click at [460, 916] on div "SHELL NGN © (v 4.2 )   [TECHNICAL_ID] Connected" at bounding box center [639, 891] width 1264 height 47
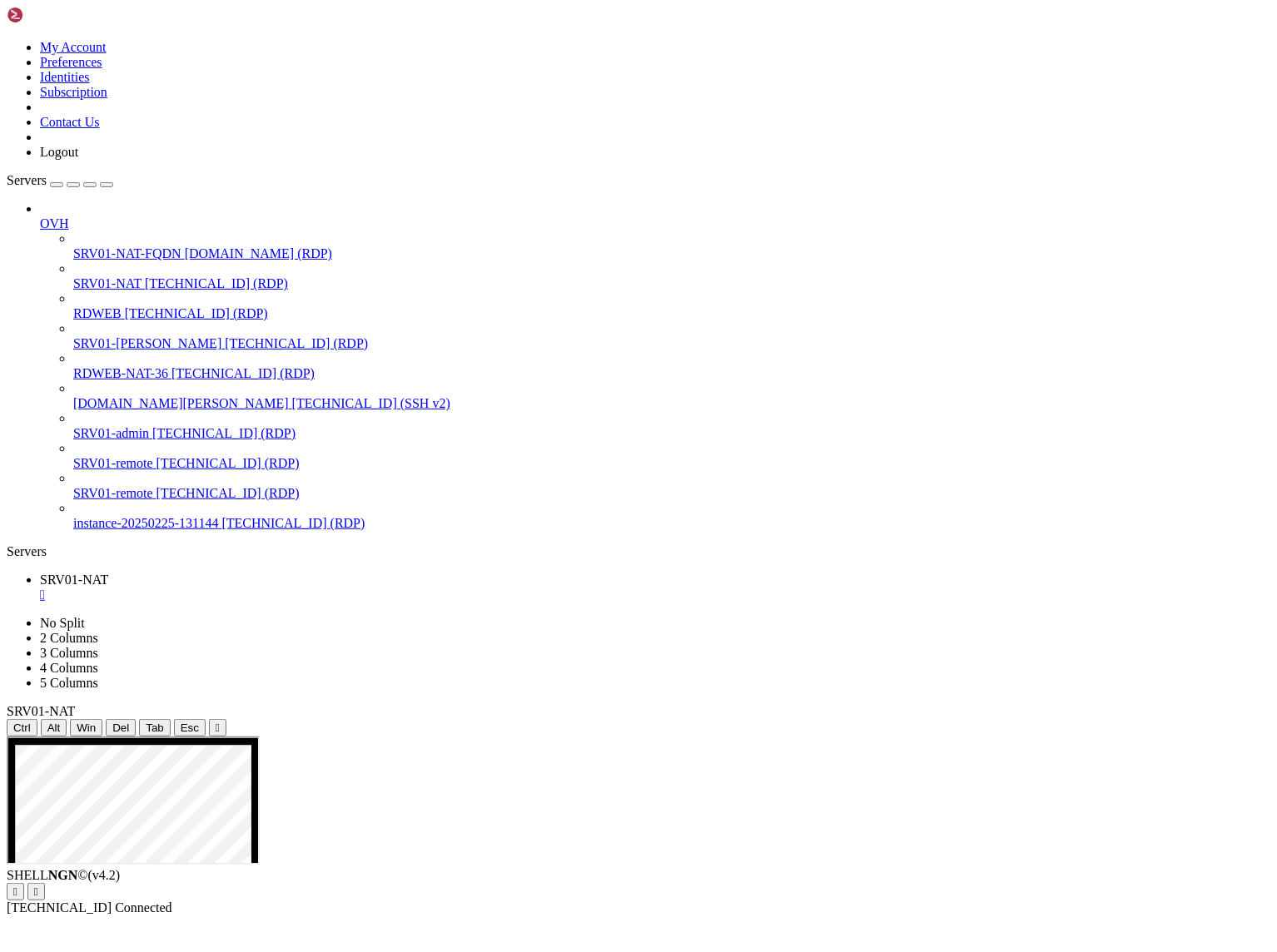
click at [465, 916] on div "SHELL NGN © (v 4.2 )   [TECHNICAL_ID] Connected" at bounding box center [639, 891] width 1264 height 47
drag, startPoint x: 992, startPoint y: 1101, endPoint x: 1128, endPoint y: 1113, distance: 136.5
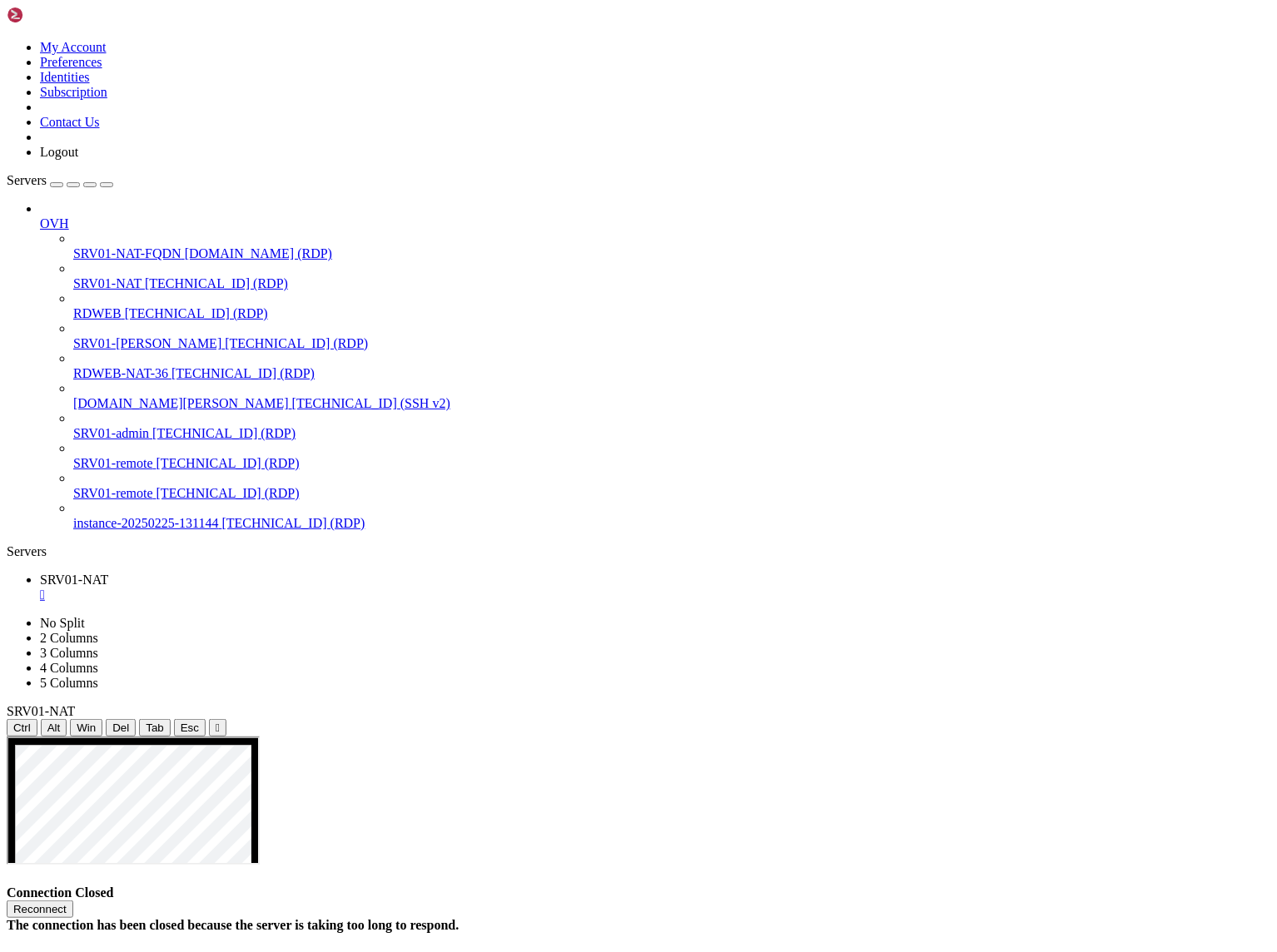
click at [73, 900] on button "Reconnect" at bounding box center [40, 909] width 67 height 17
